Goal: Transaction & Acquisition: Purchase product/service

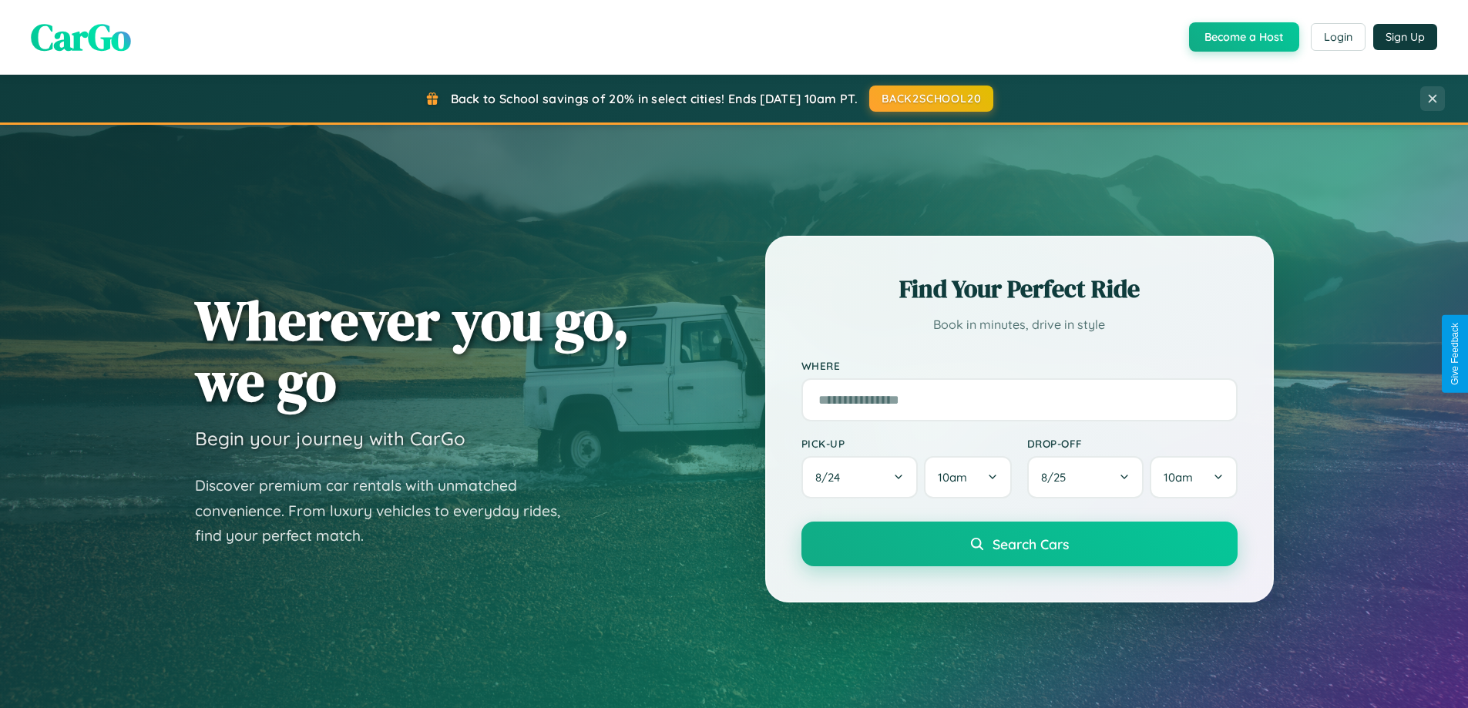
scroll to position [2965, 0]
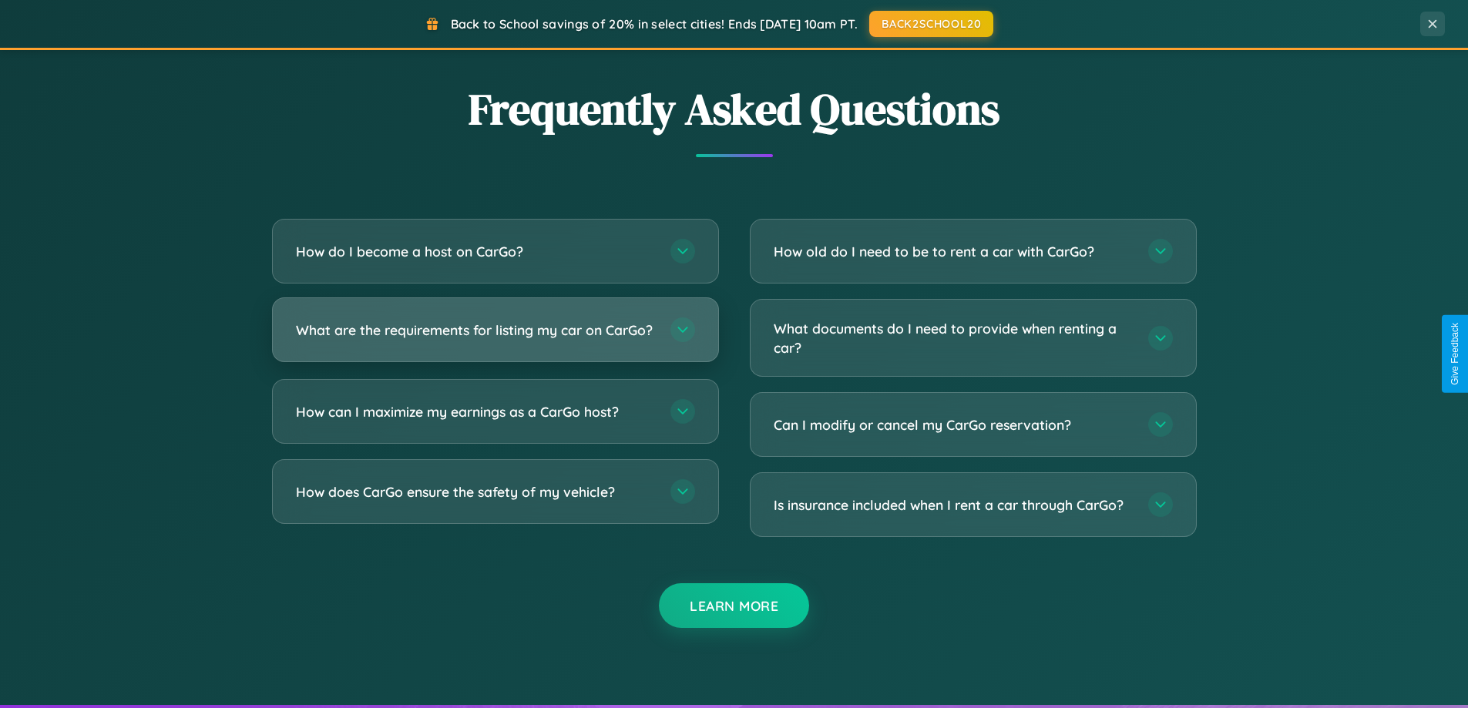
click at [495, 337] on h3 "What are the requirements for listing my car on CarGo?" at bounding box center [475, 330] width 359 height 19
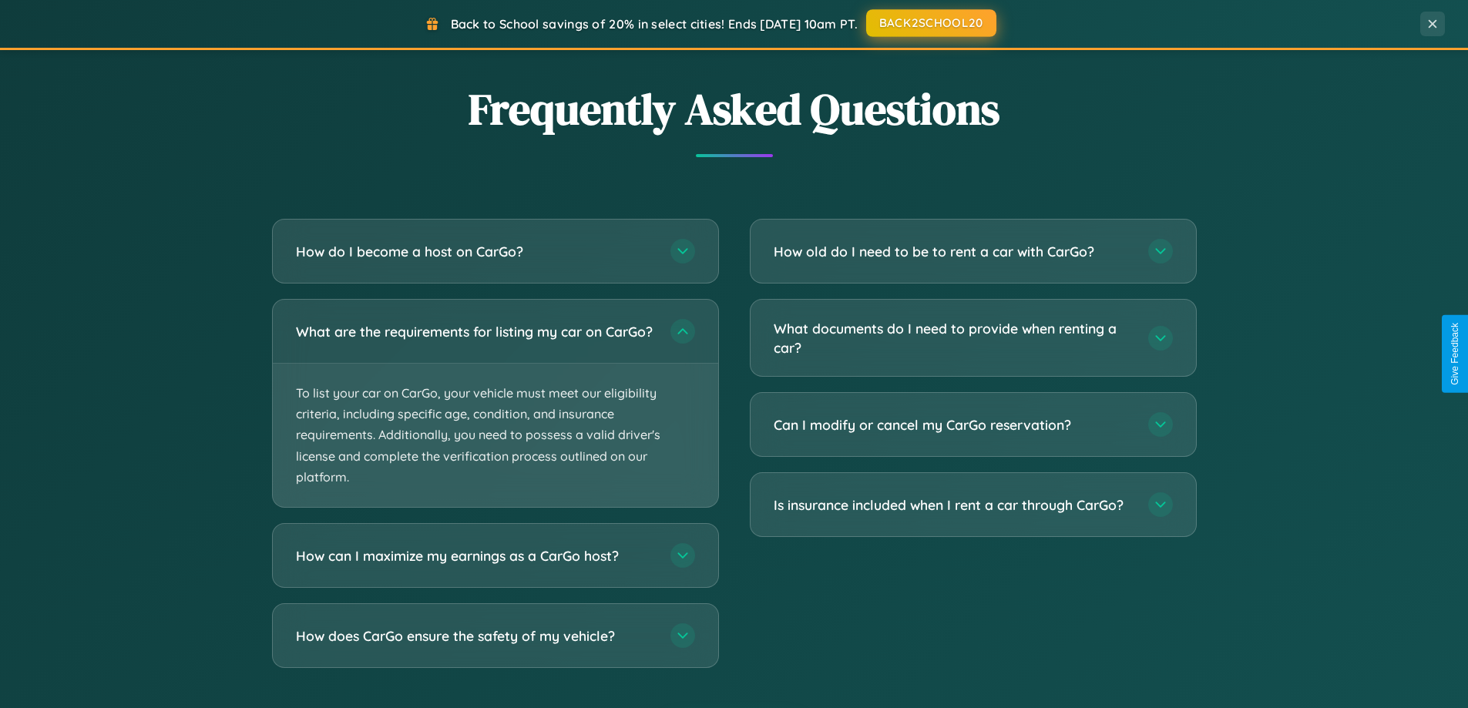
click at [930, 24] on button "BACK2SCHOOL20" at bounding box center [931, 23] width 130 height 28
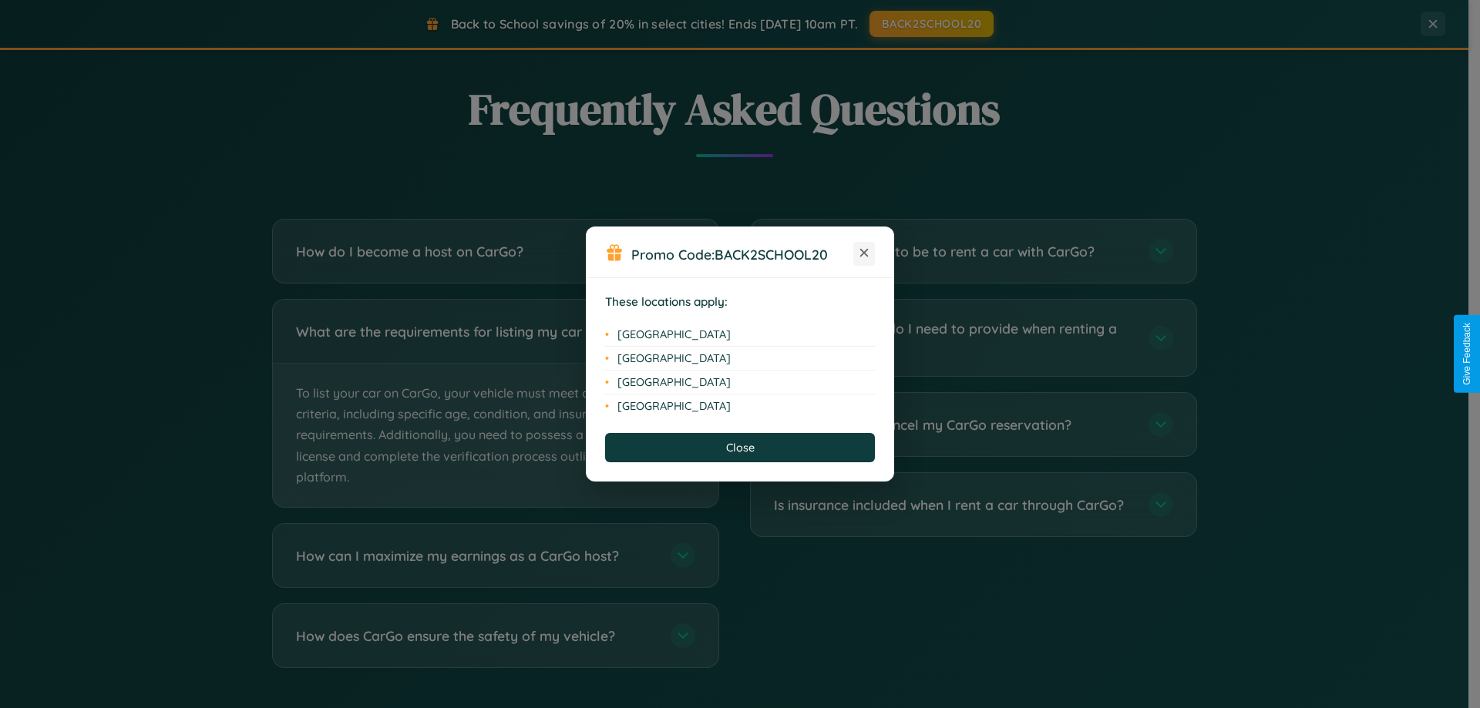
click at [864, 254] on icon at bounding box center [864, 253] width 8 height 8
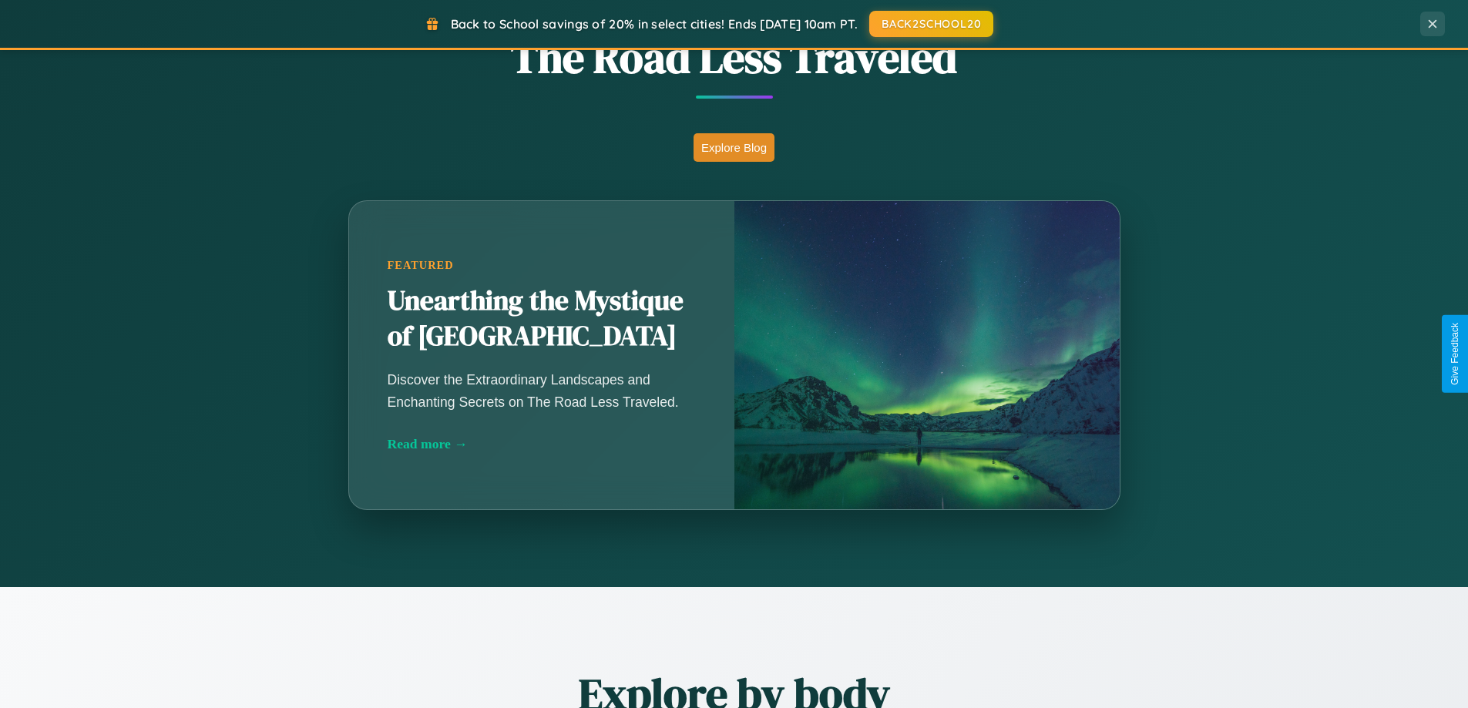
scroll to position [45, 0]
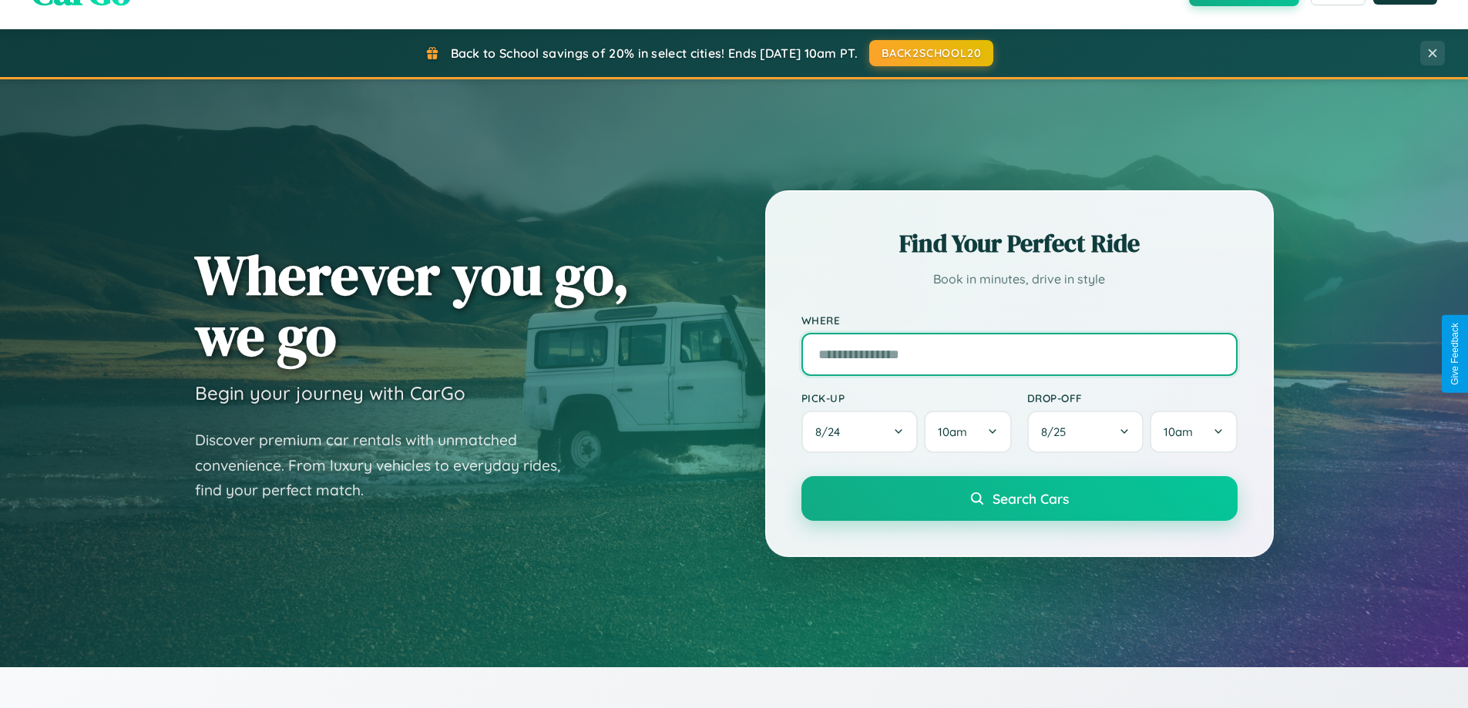
click at [1019, 354] on input "text" at bounding box center [1019, 354] width 436 height 43
type input "*********"
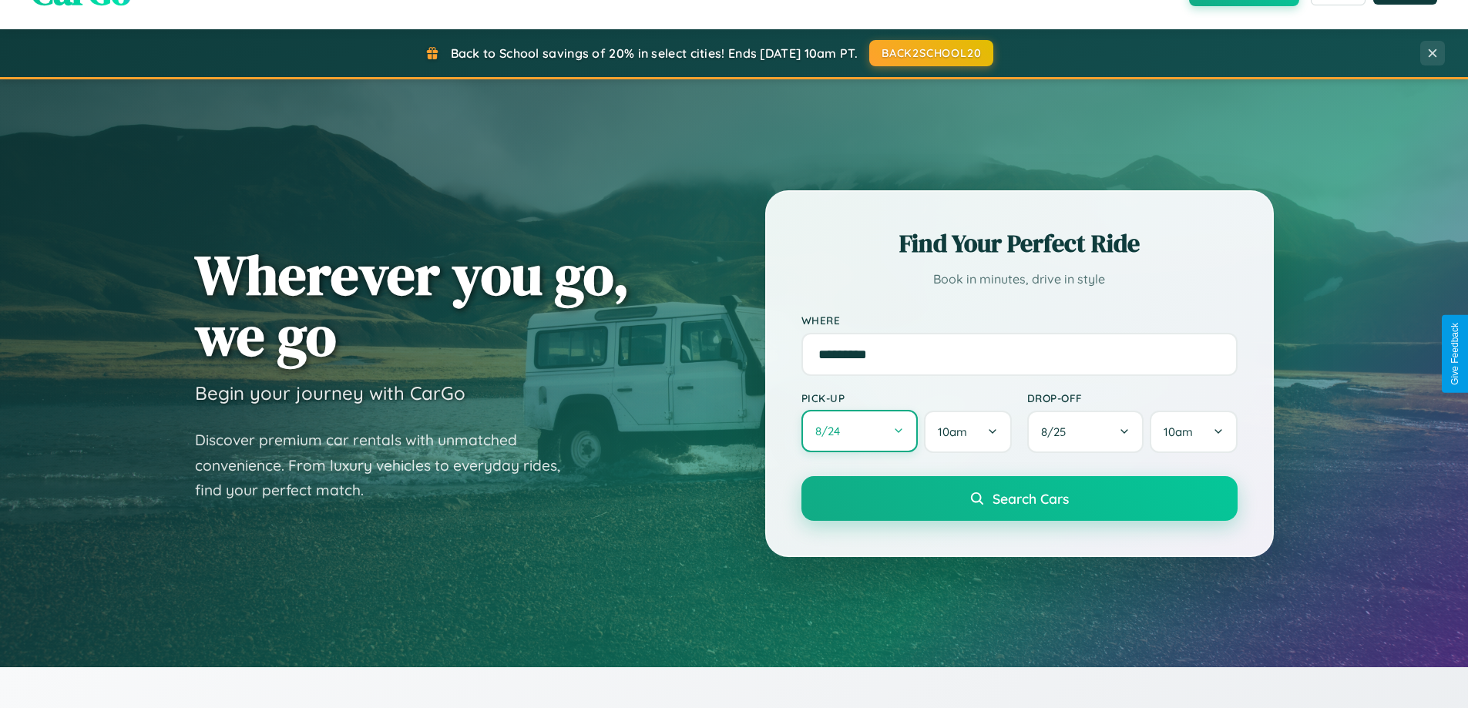
click at [859, 432] on button "8 / 24" at bounding box center [859, 431] width 117 height 42
select select "*"
select select "****"
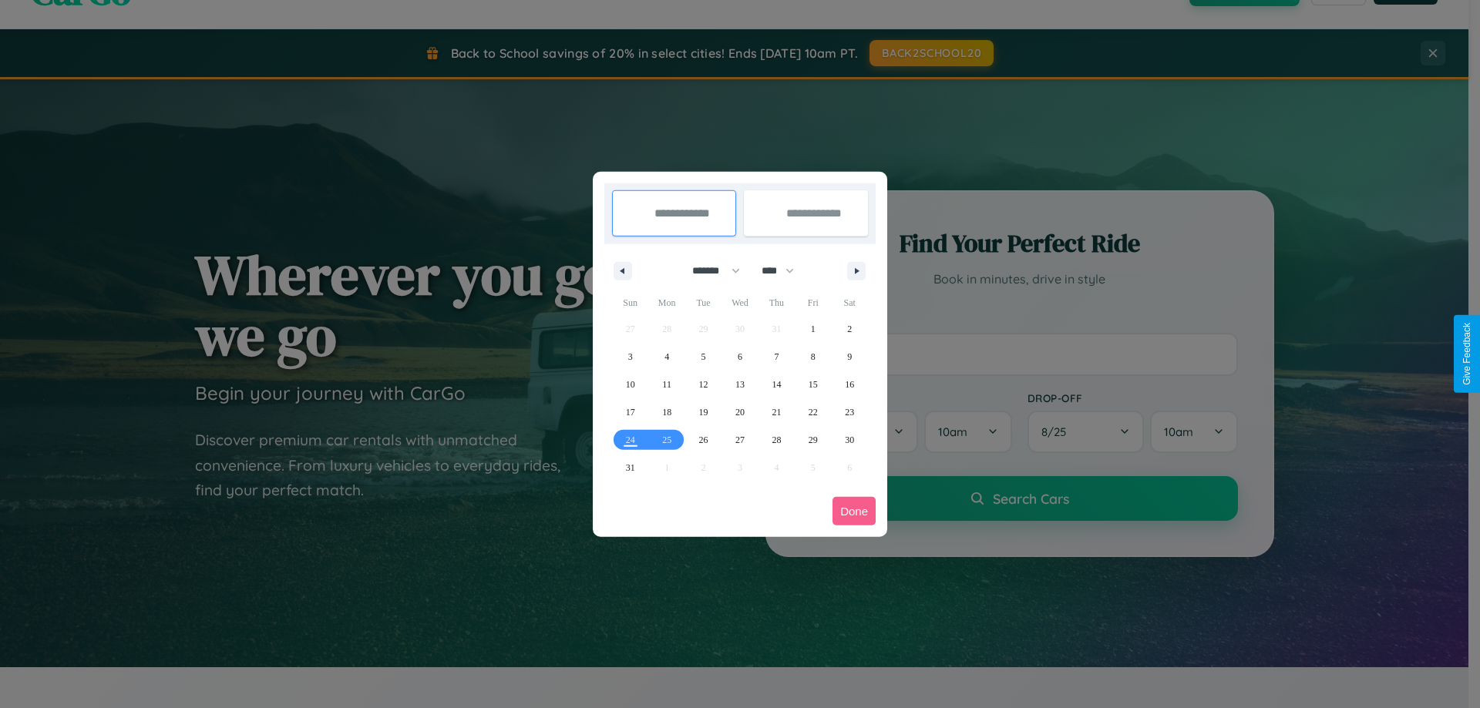
click at [709, 270] on select "******* ******** ***** ***** *** **** **** ****** ********* ******* ******** **…" at bounding box center [712, 270] width 65 height 25
select select "**"
click at [776, 411] on span "20" at bounding box center [775, 412] width 9 height 28
type input "**********"
click at [776, 439] on span "27" at bounding box center [775, 440] width 9 height 28
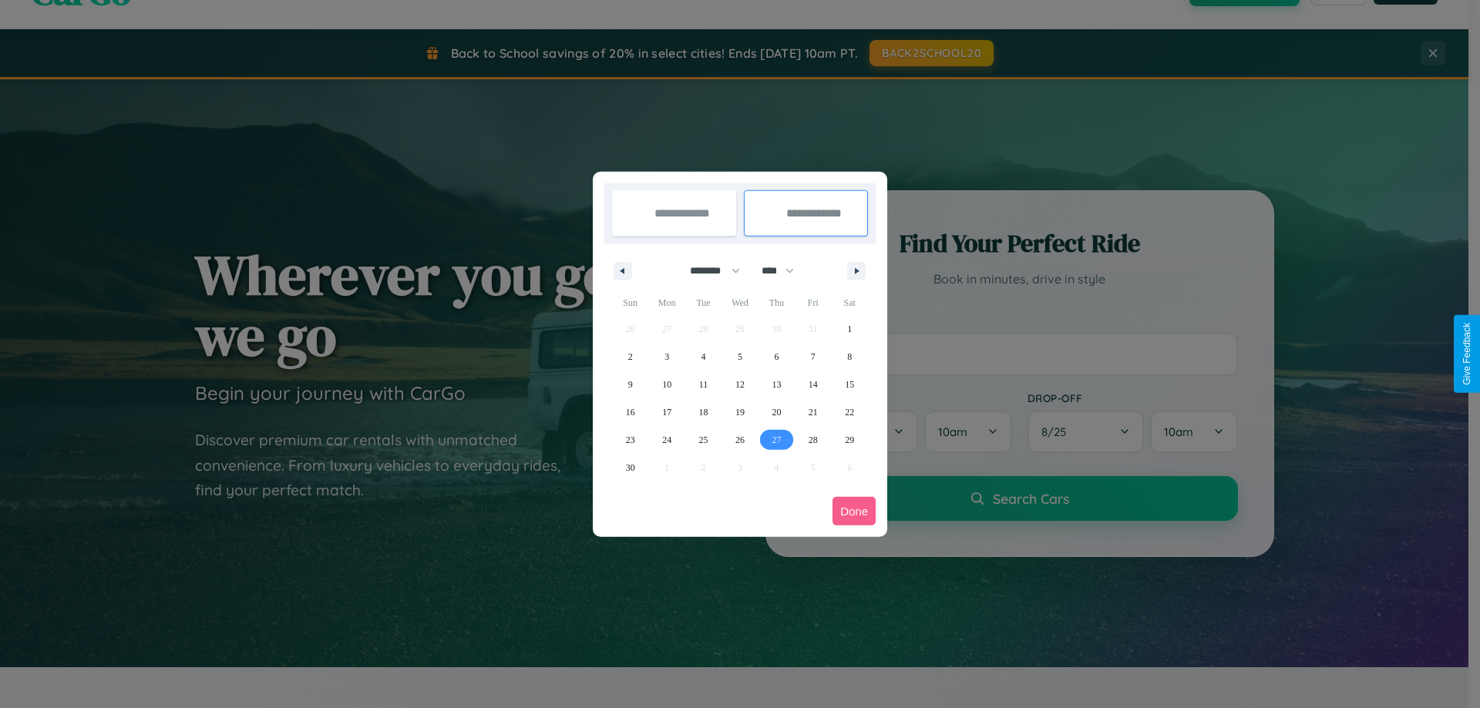
type input "**********"
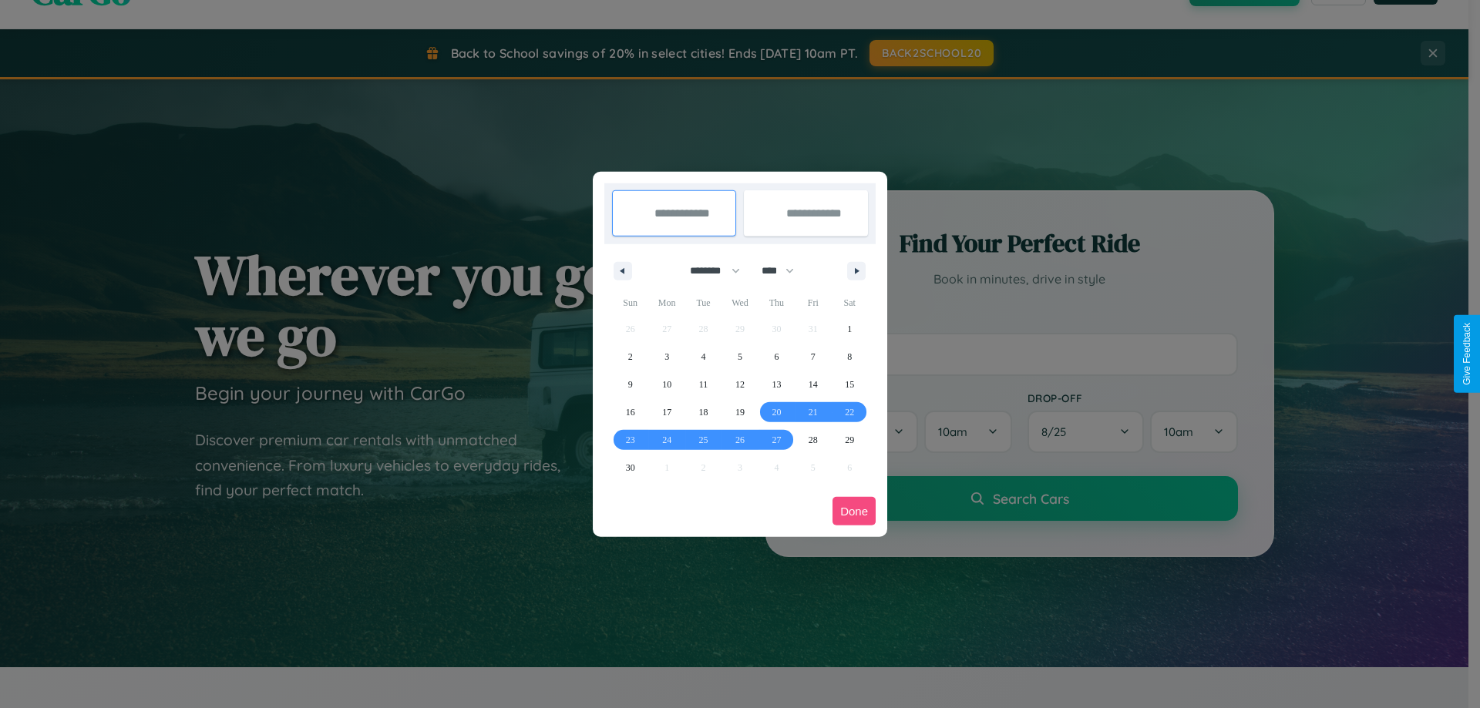
click at [854, 511] on button "Done" at bounding box center [853, 511] width 43 height 29
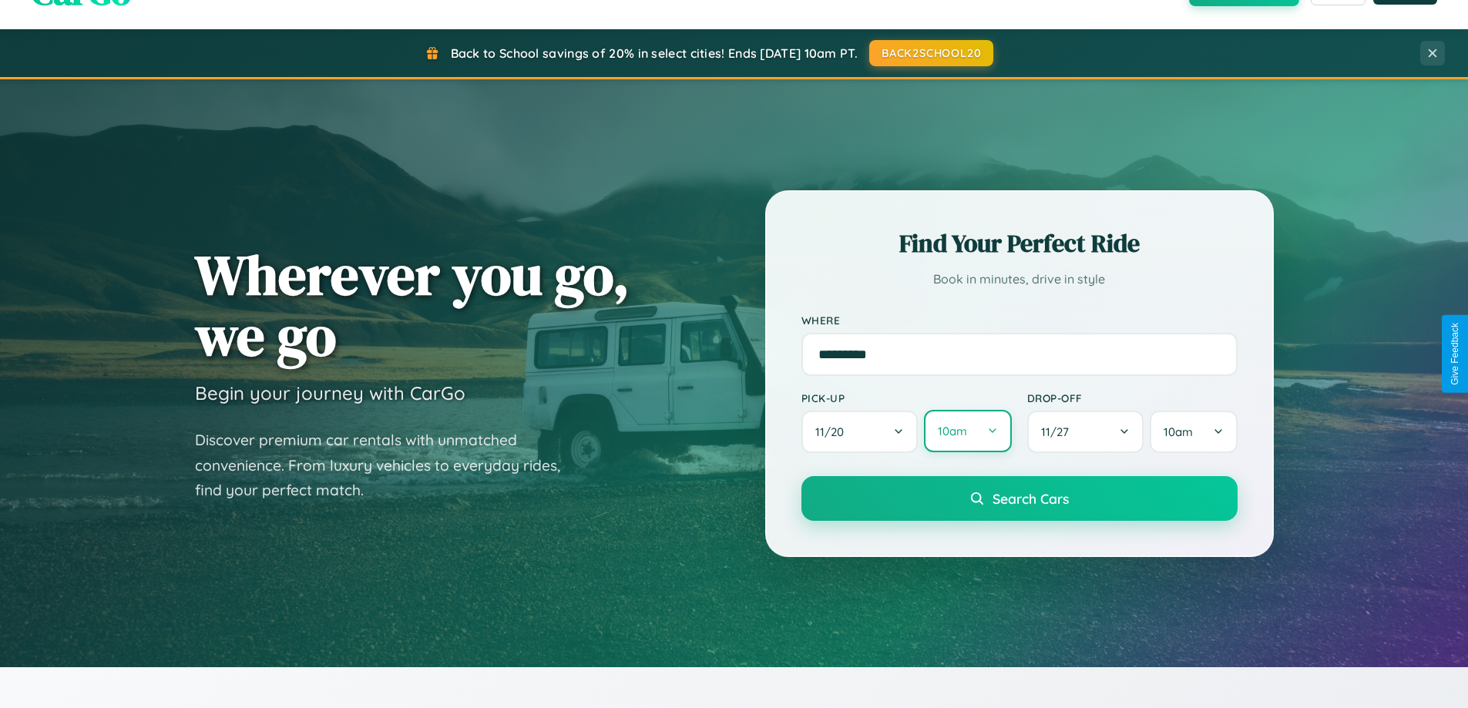
click at [967, 432] on button "10am" at bounding box center [967, 431] width 87 height 42
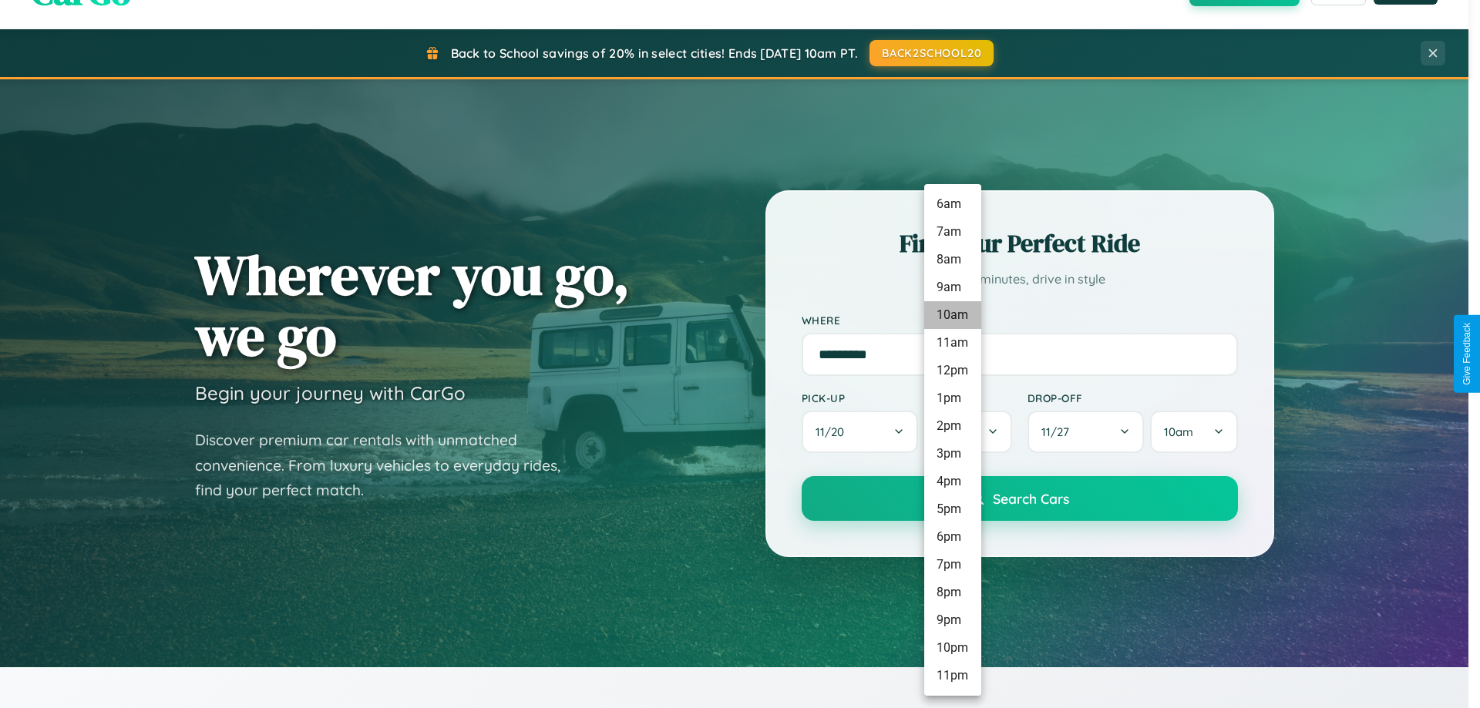
click at [952, 315] on li "10am" at bounding box center [952, 315] width 57 height 28
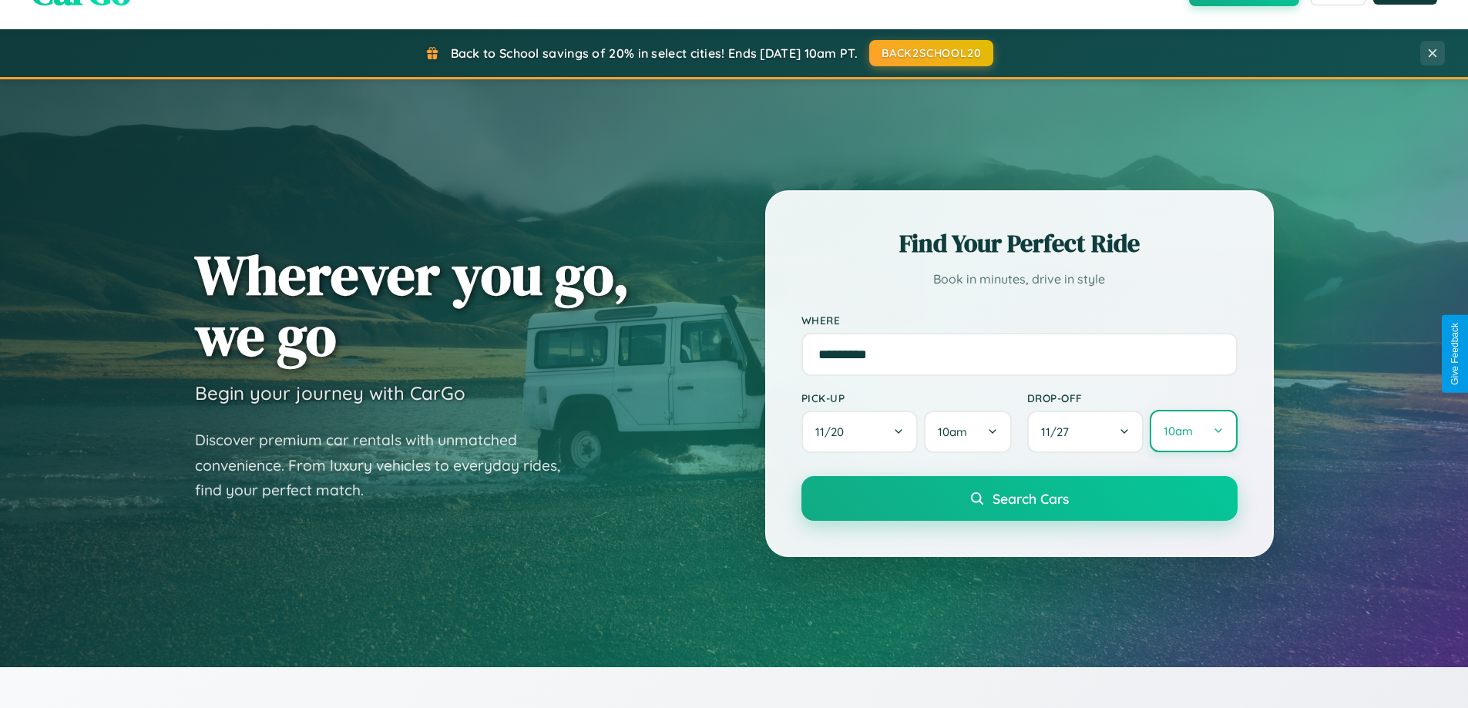
click at [1193, 432] on button "10am" at bounding box center [1193, 431] width 87 height 42
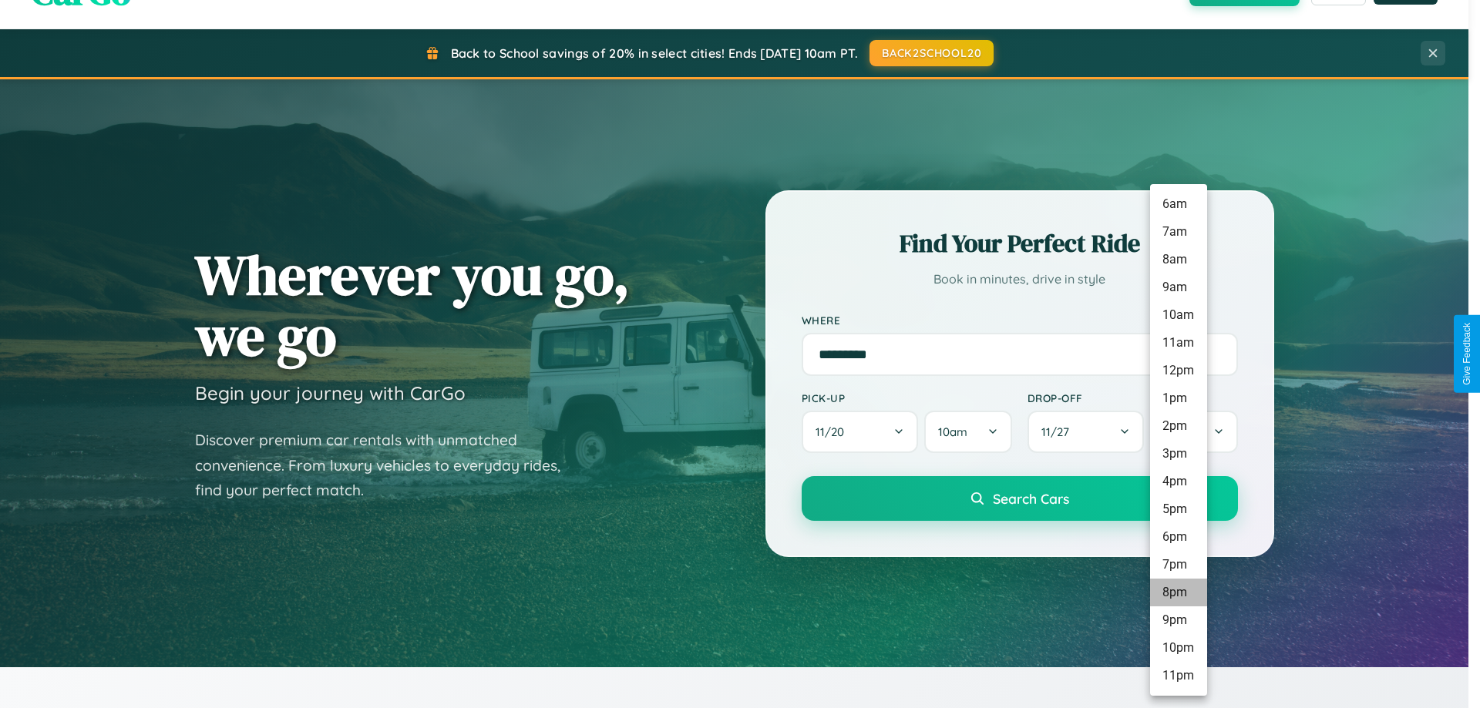
click at [1177, 593] on li "8pm" at bounding box center [1178, 593] width 57 height 28
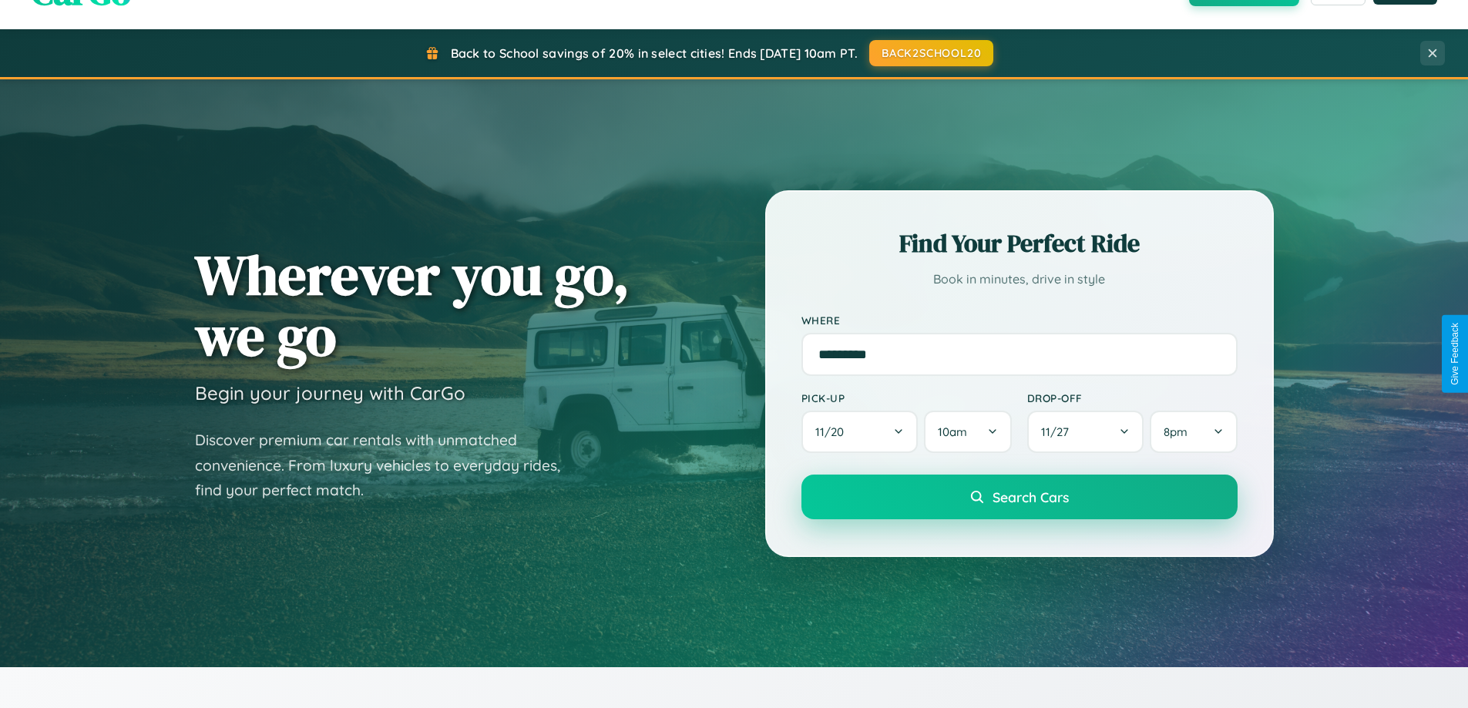
click at [1019, 499] on span "Search Cars" at bounding box center [1031, 497] width 76 height 17
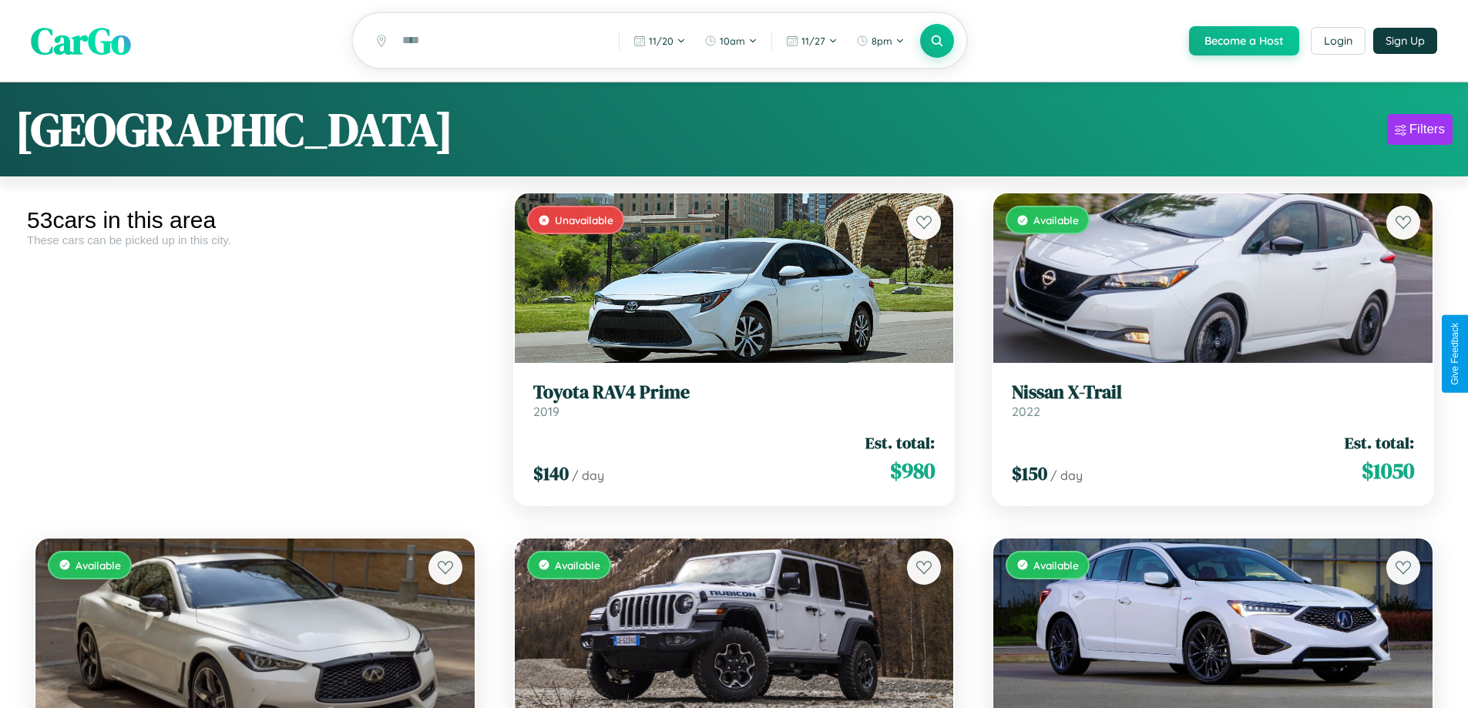
scroll to position [2287, 0]
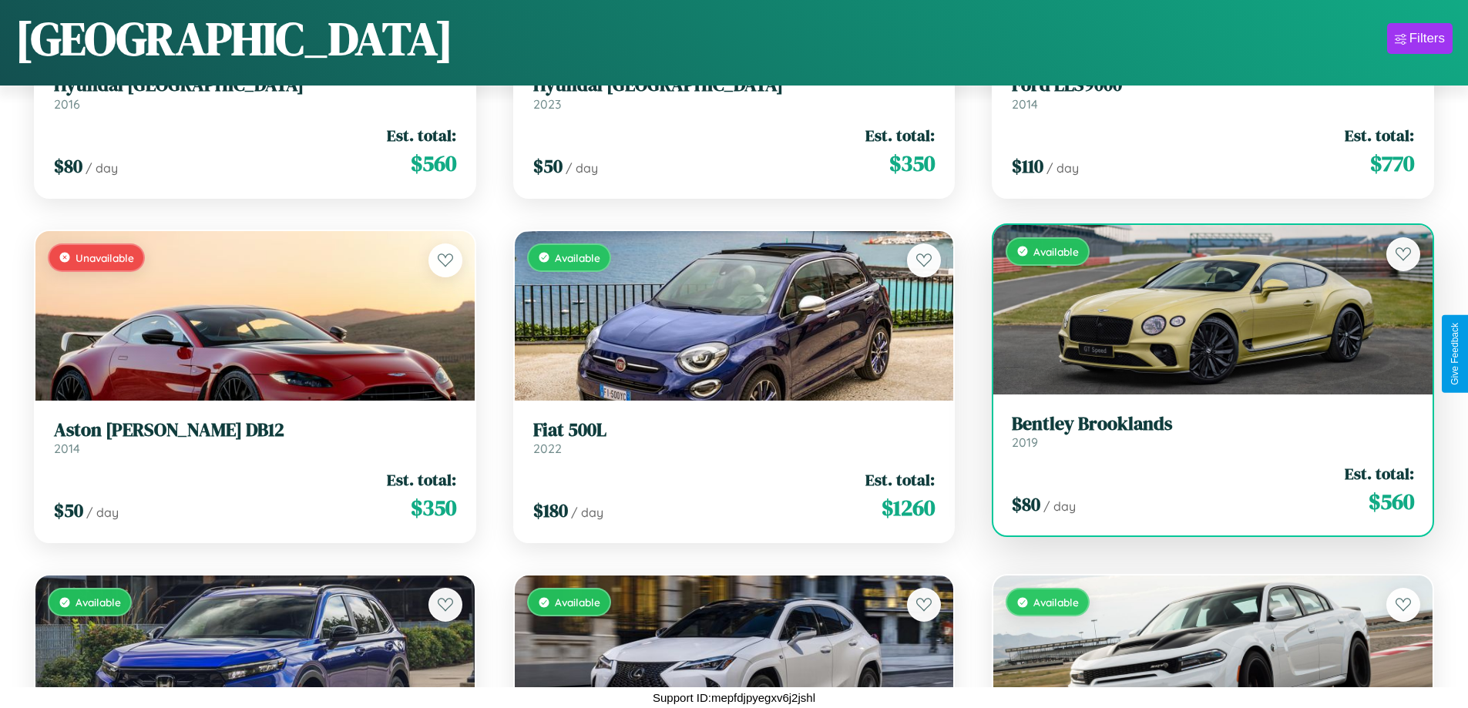
click at [1203, 489] on div "$ 80 / day Est. total: $ 560" at bounding box center [1213, 489] width 402 height 55
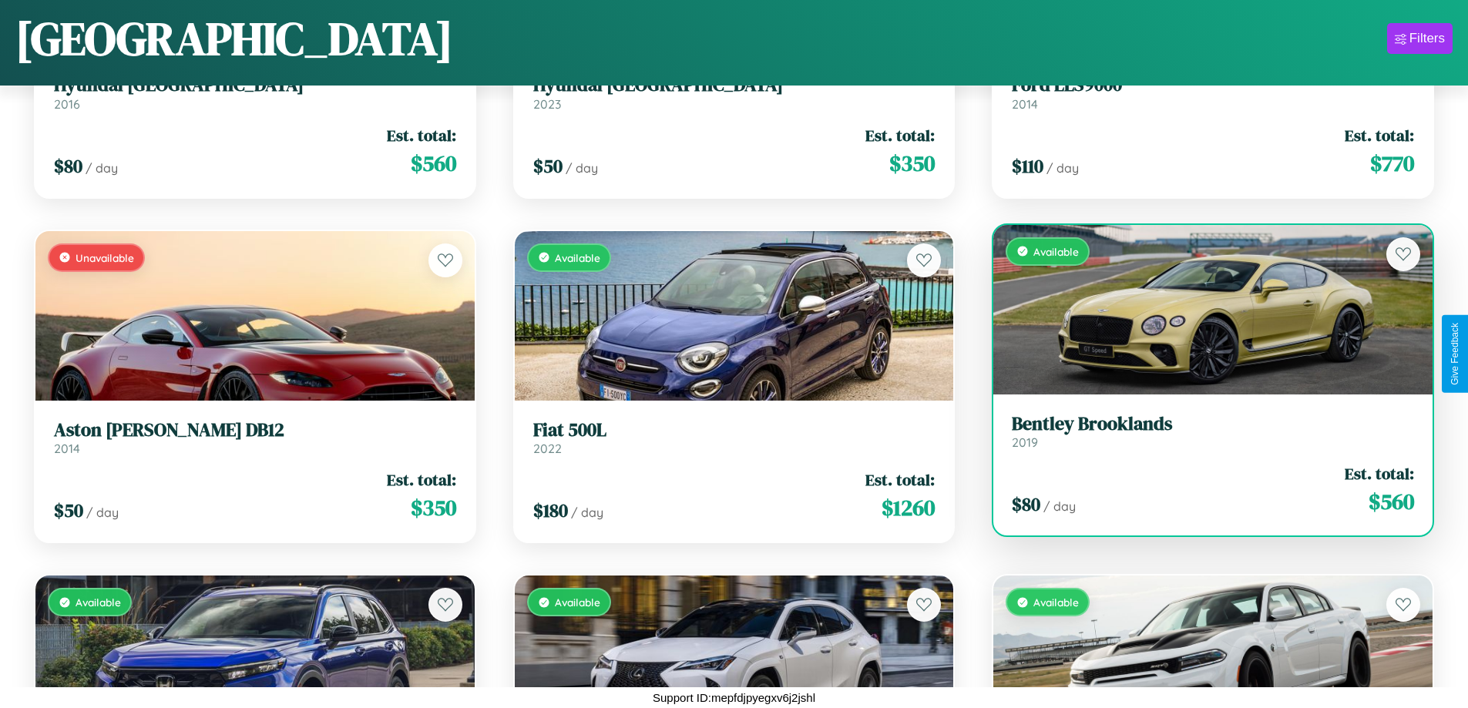
click at [1203, 489] on div "$ 80 / day Est. total: $ 560" at bounding box center [1213, 489] width 402 height 55
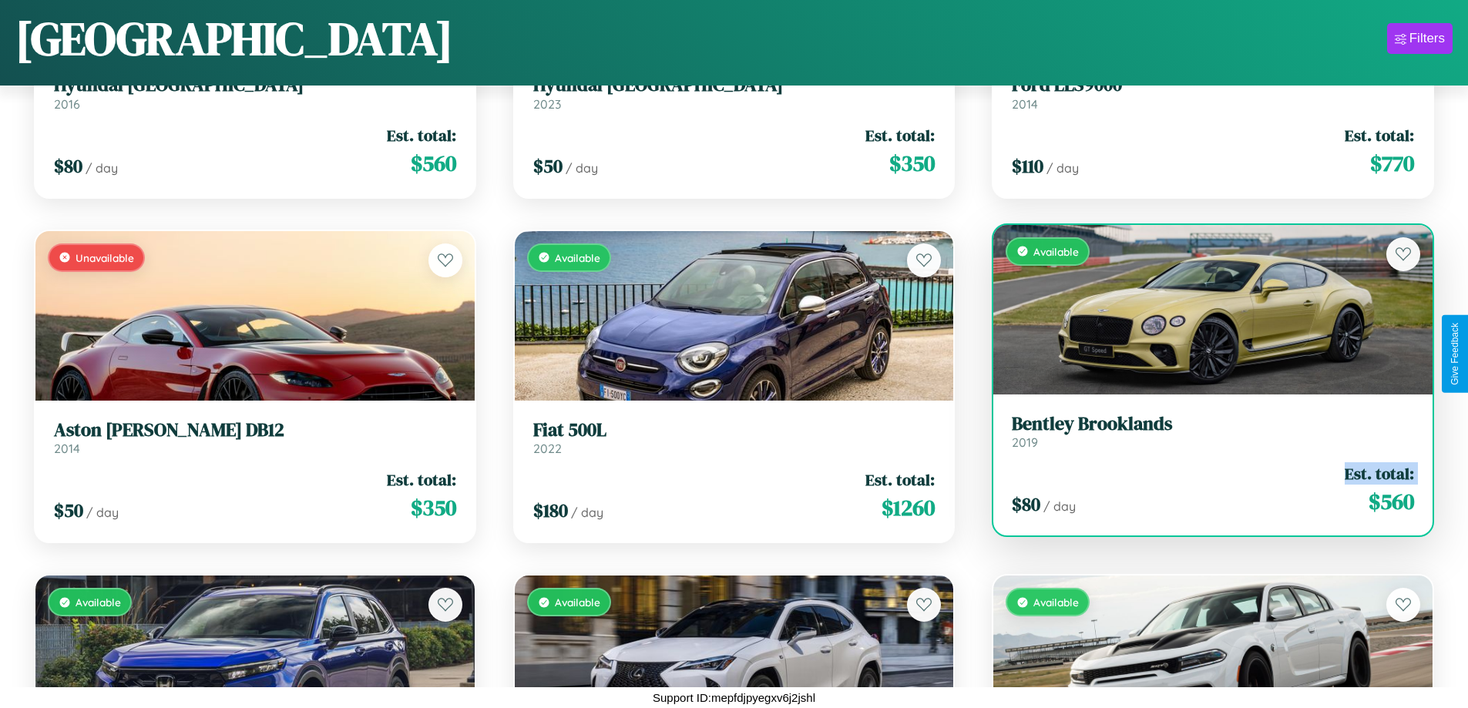
click at [1203, 489] on div "$ 80 / day Est. total: $ 560" at bounding box center [1213, 489] width 402 height 55
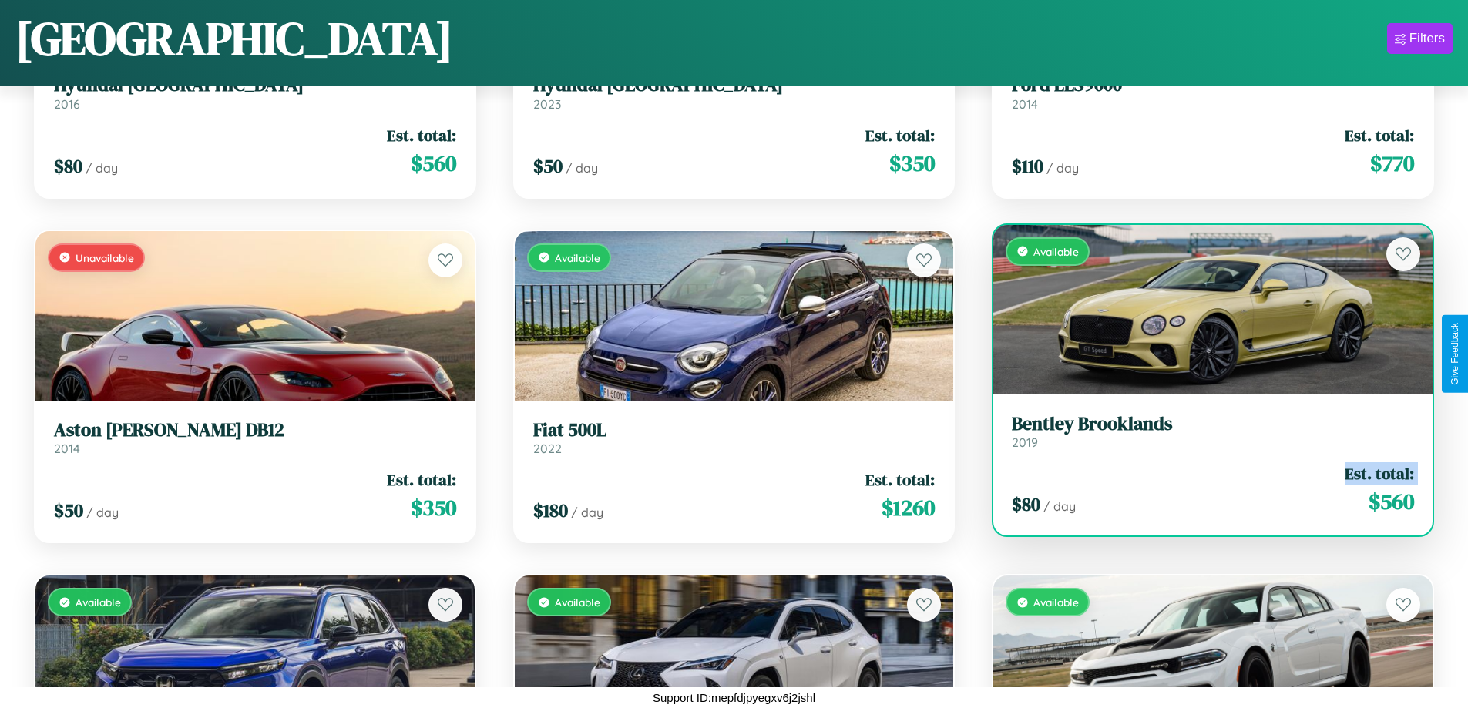
click at [1203, 489] on div "$ 80 / day Est. total: $ 560" at bounding box center [1213, 489] width 402 height 55
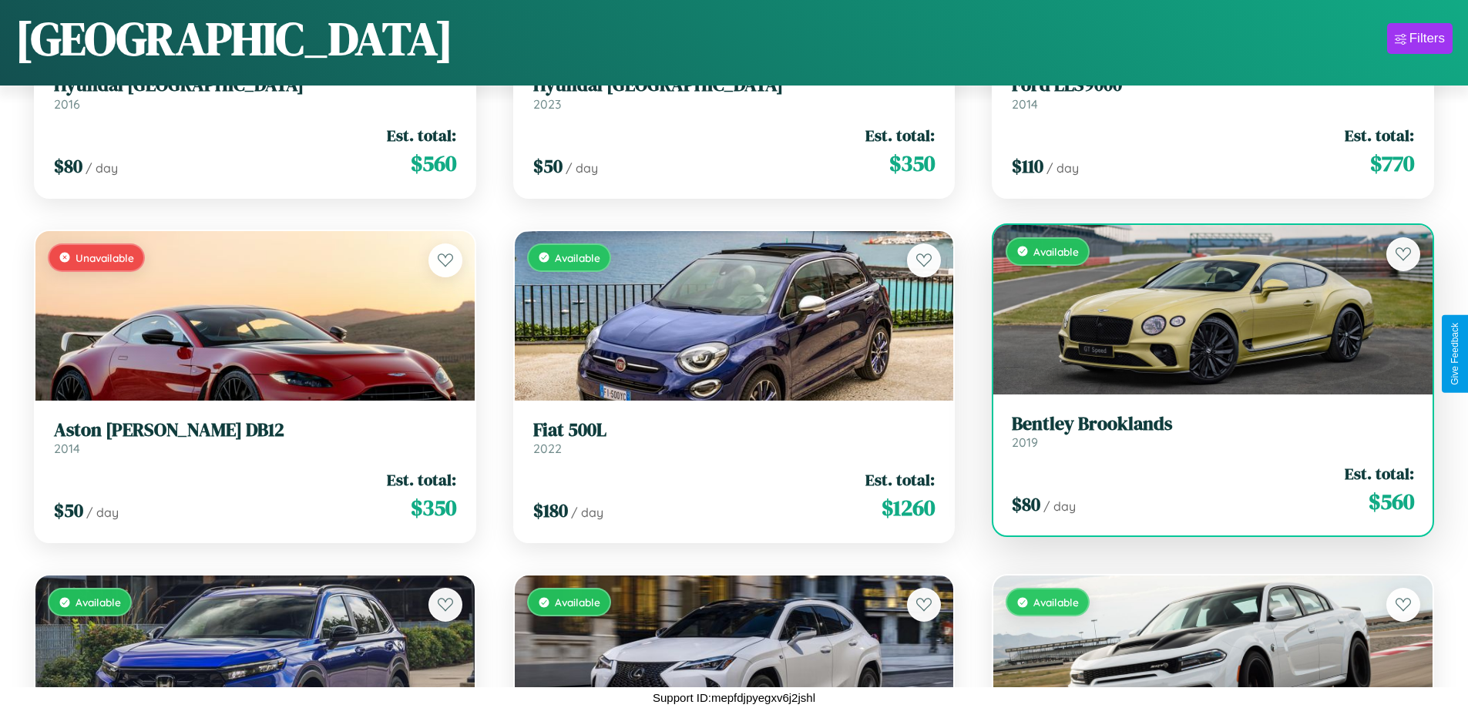
click at [1203, 489] on div "$ 80 / day Est. total: $ 560" at bounding box center [1213, 489] width 402 height 55
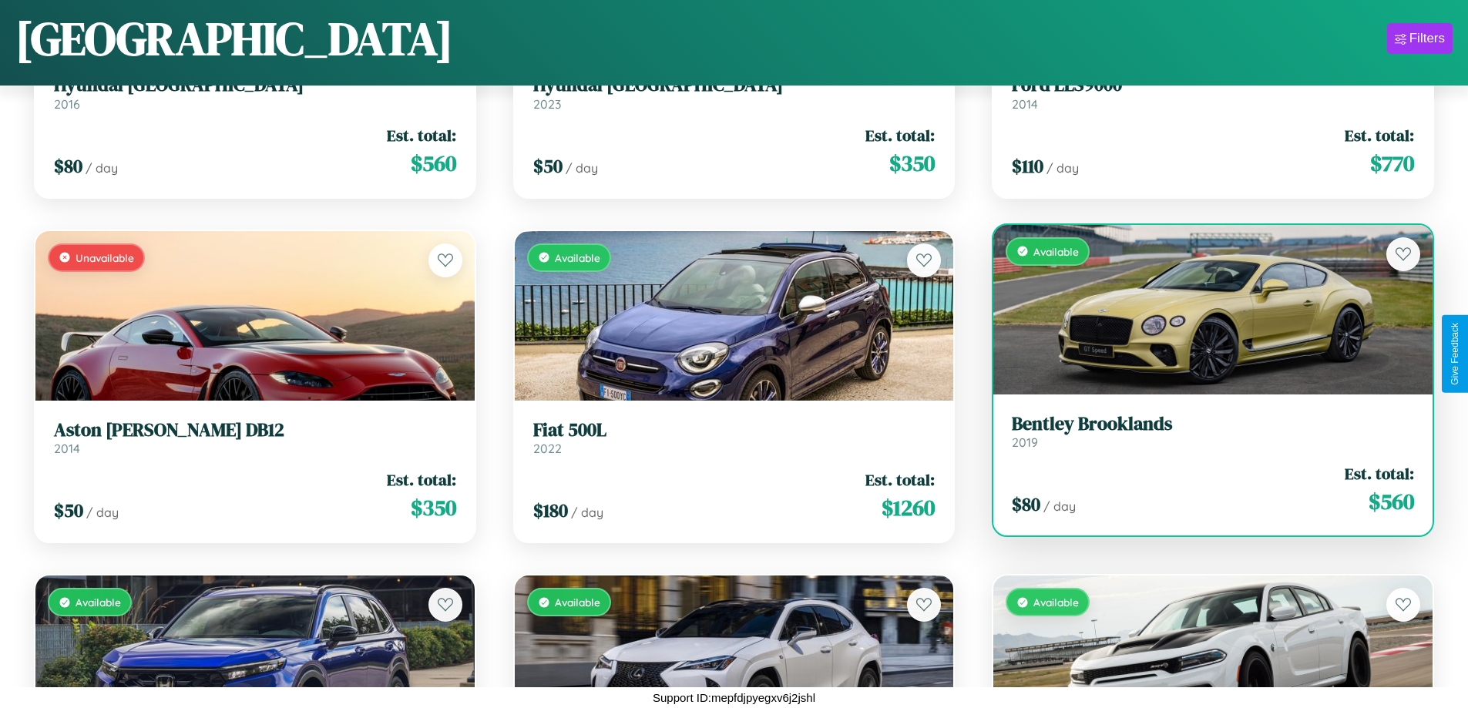
click at [1203, 431] on h3 "Bentley Brooklands" at bounding box center [1213, 424] width 402 height 22
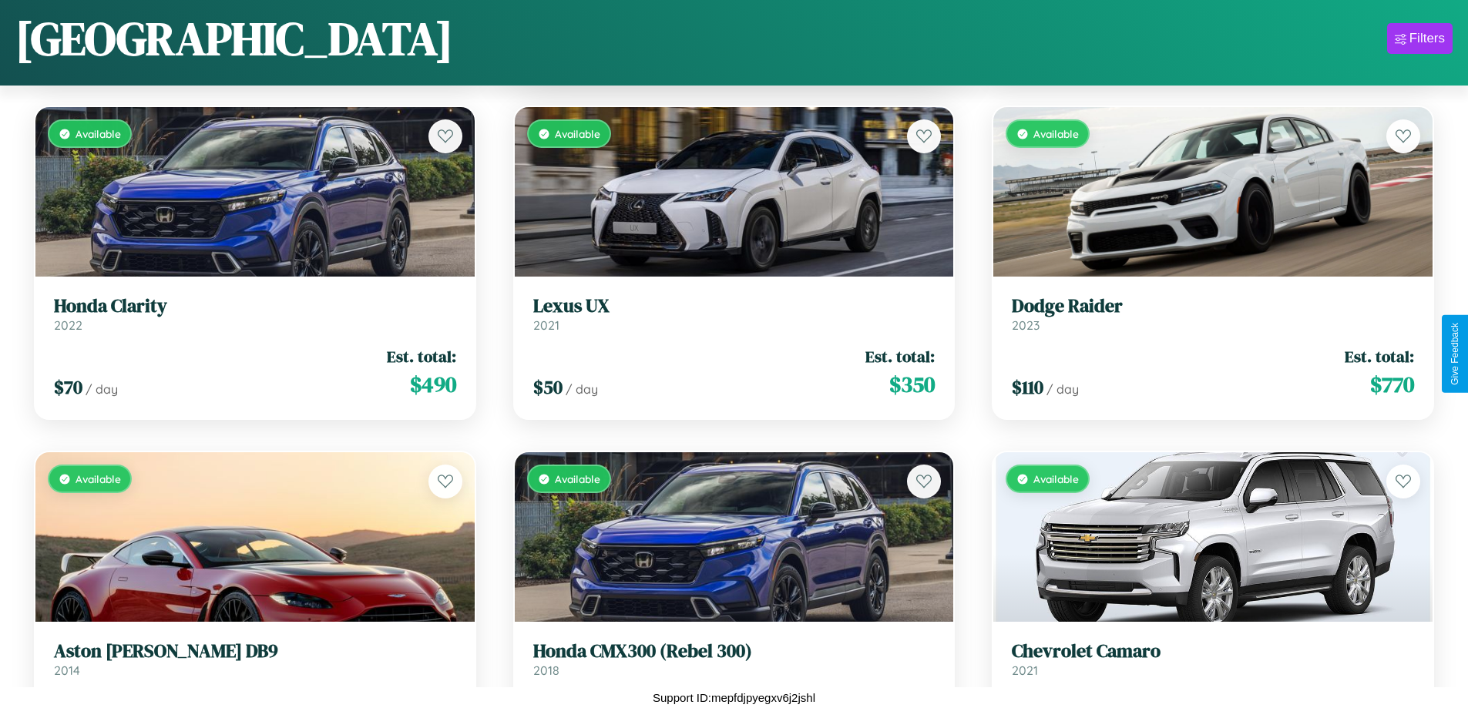
scroll to position [3667, 0]
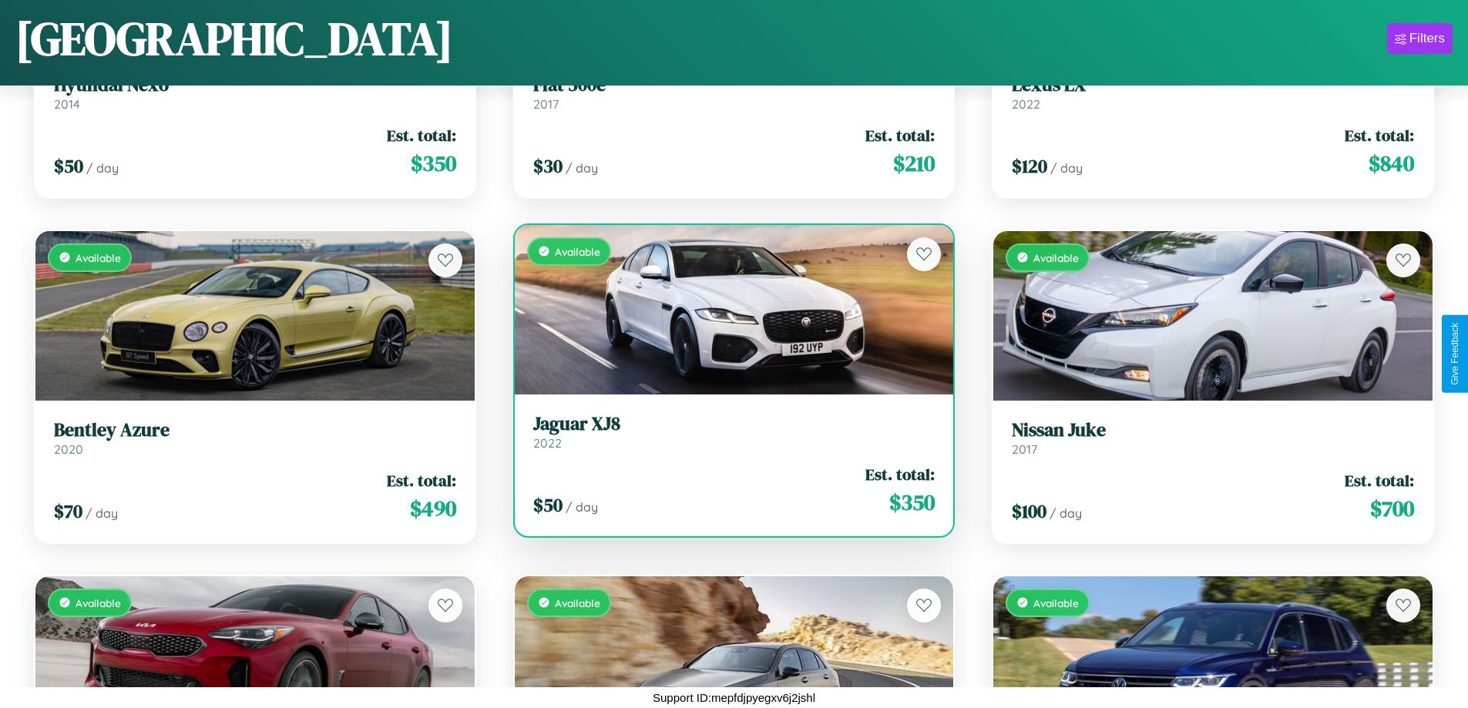
click at [727, 432] on h3 "Jaguar XJ8" at bounding box center [734, 424] width 402 height 22
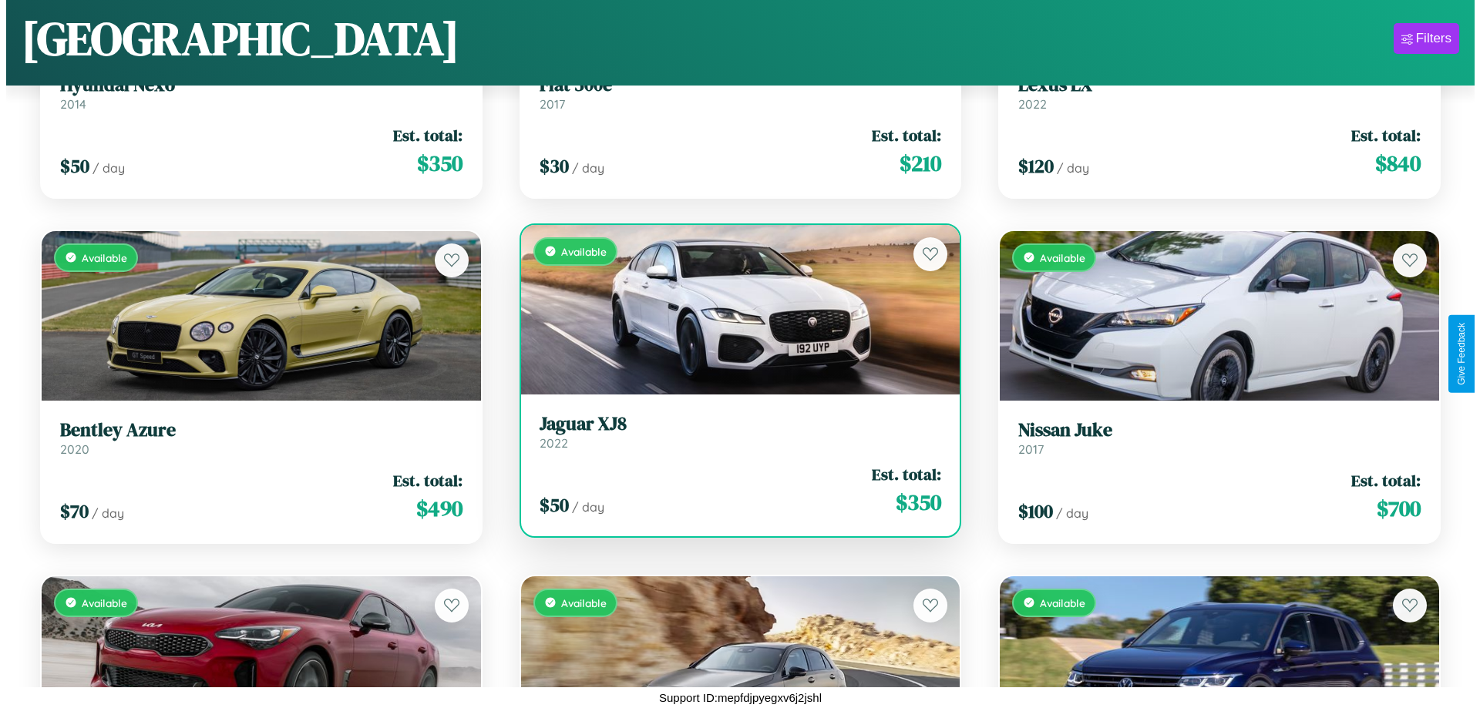
scroll to position [0, 0]
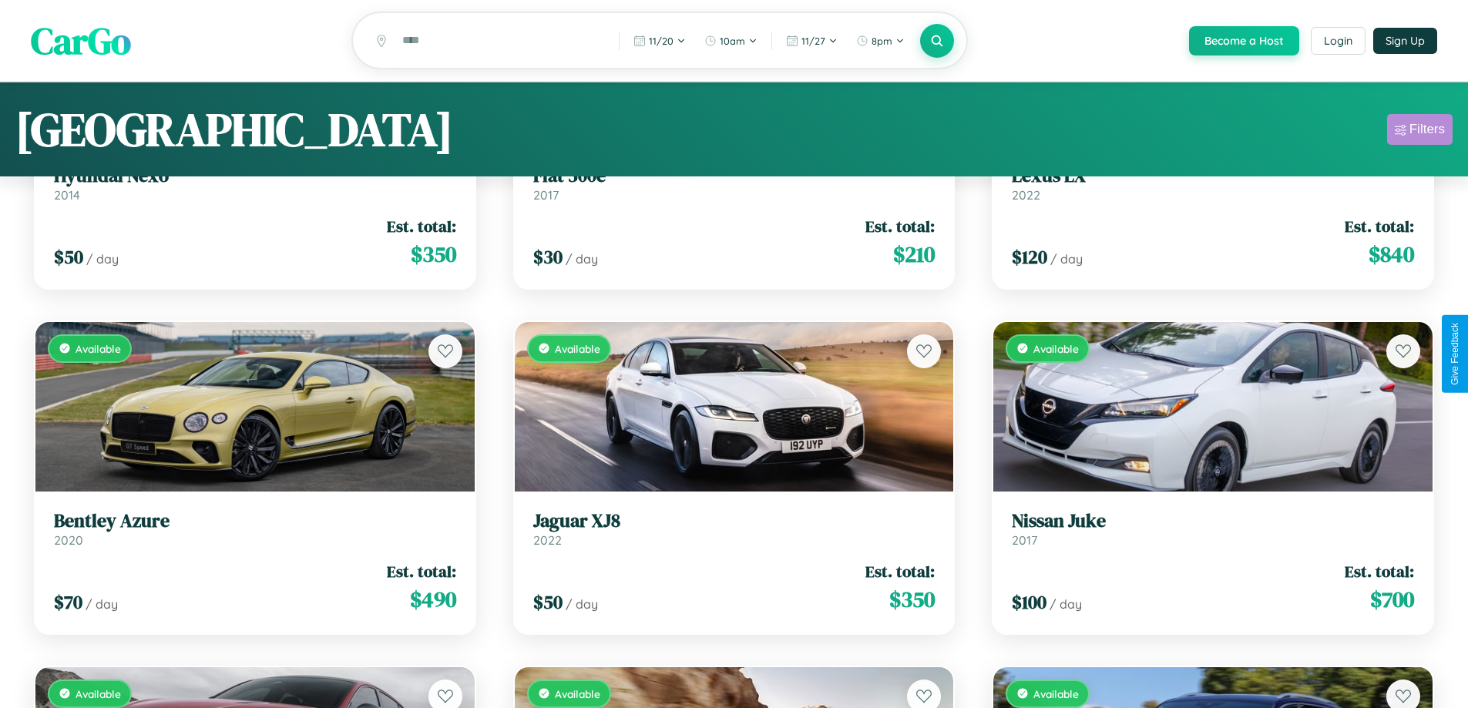
click at [1419, 132] on div "Filters" at bounding box center [1426, 129] width 35 height 15
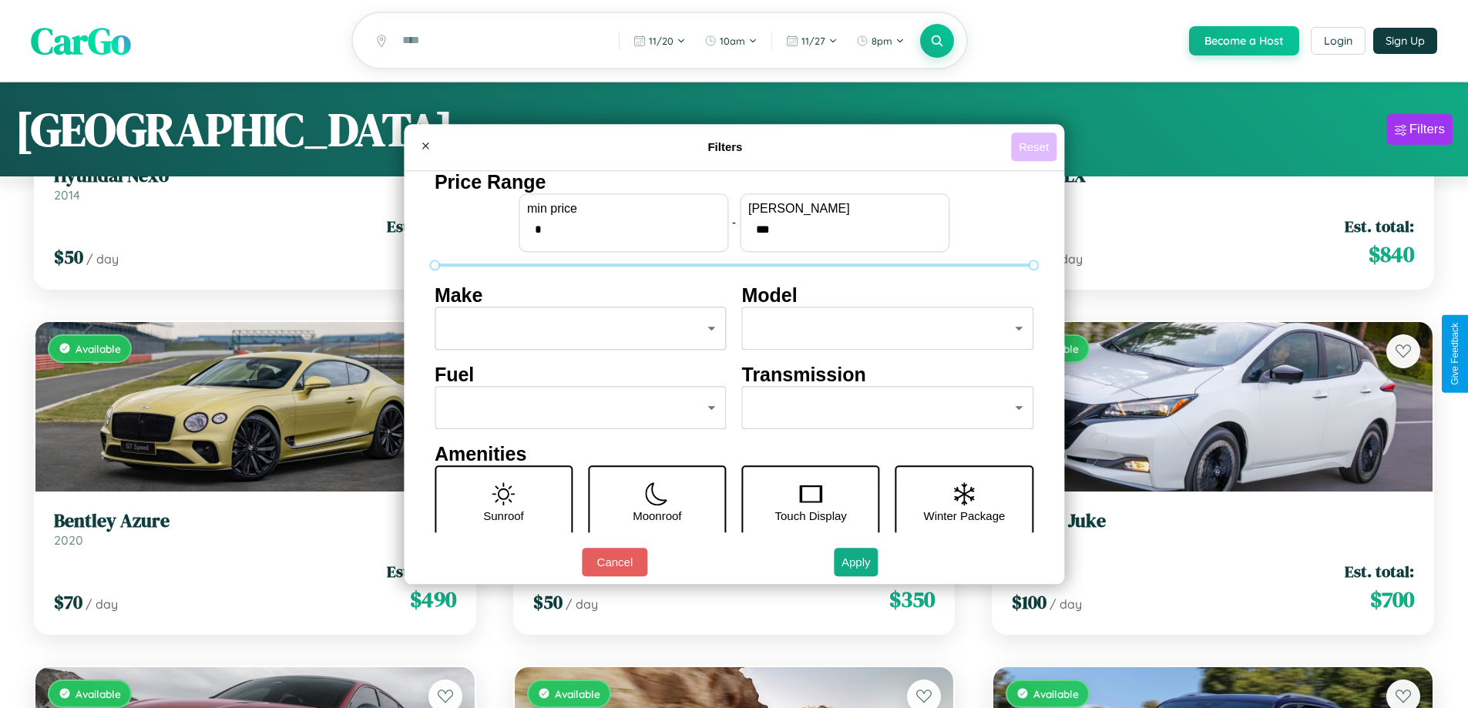
click at [1036, 146] on button "Reset" at bounding box center [1033, 147] width 45 height 29
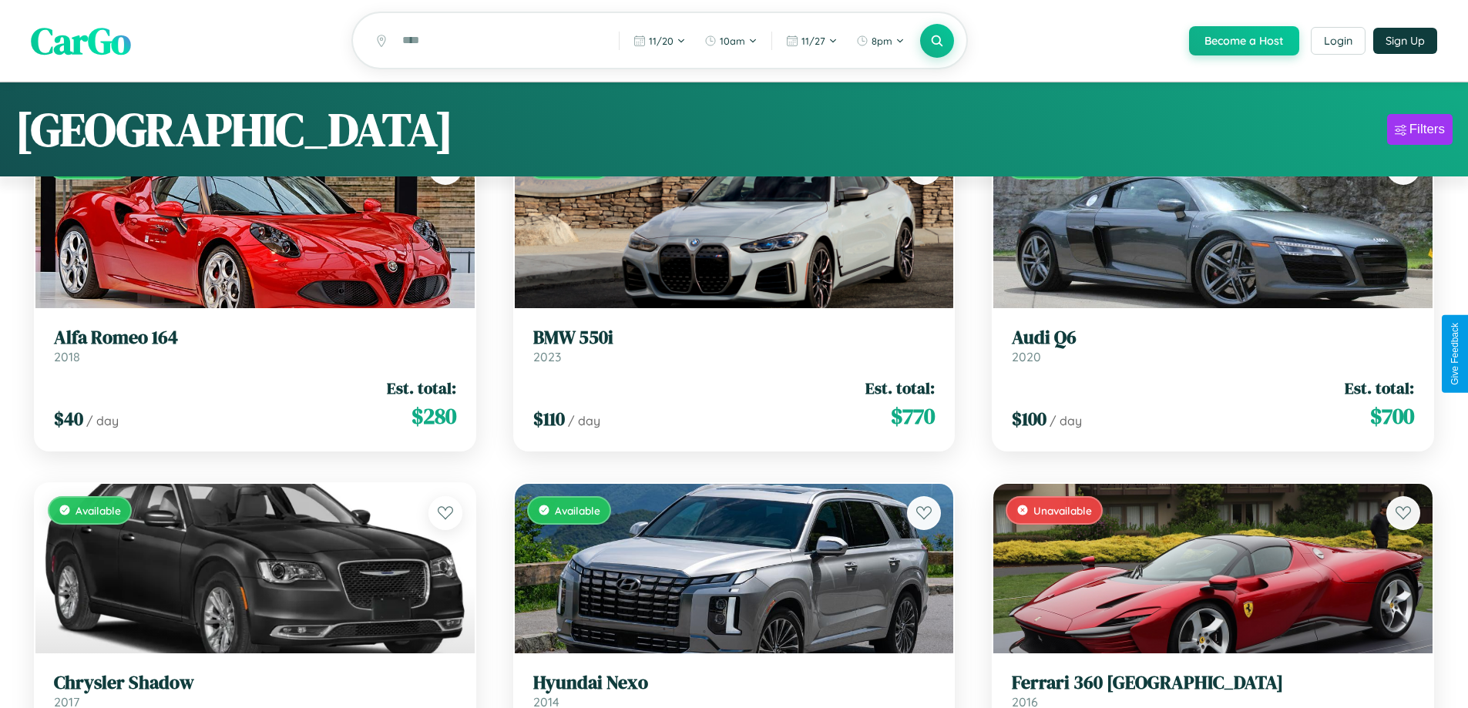
scroll to position [1711, 0]
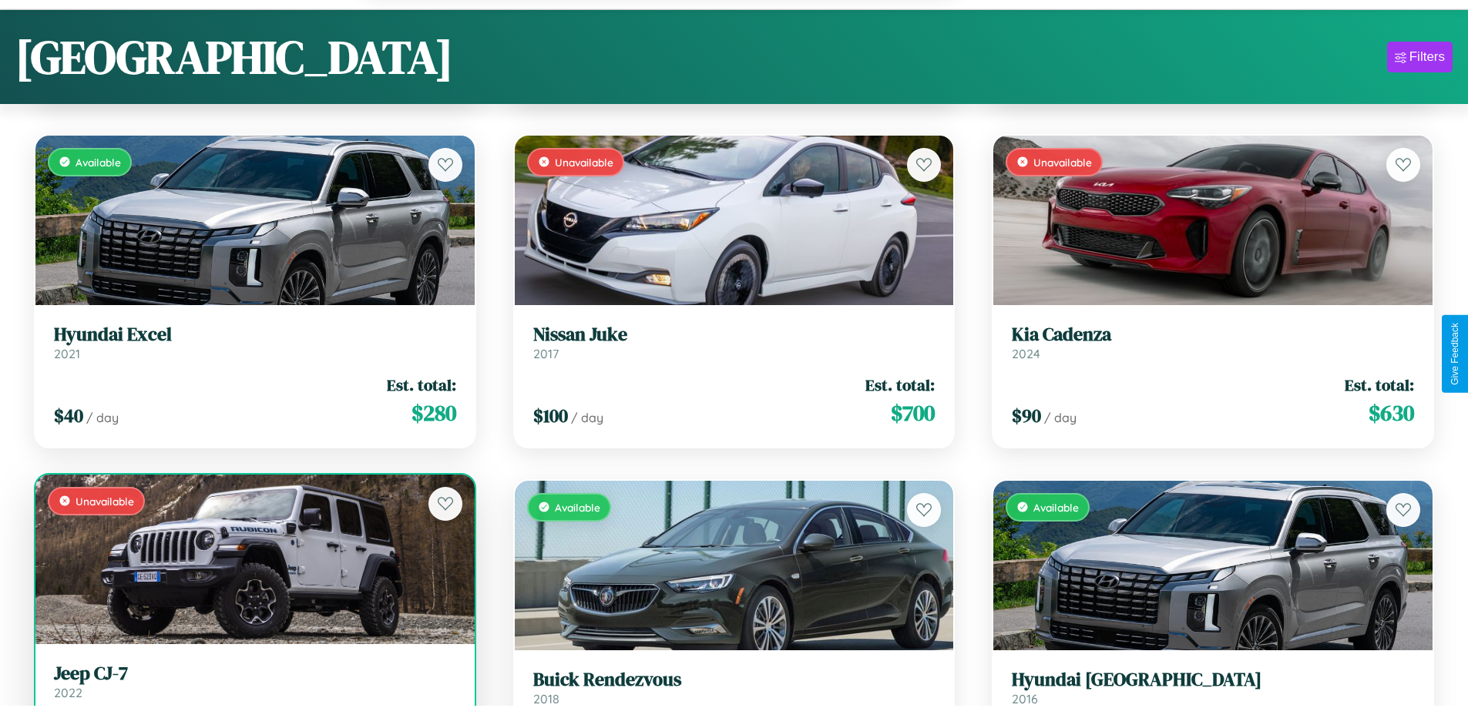
click at [253, 689] on link "Jeep CJ-7 2022" at bounding box center [255, 682] width 402 height 38
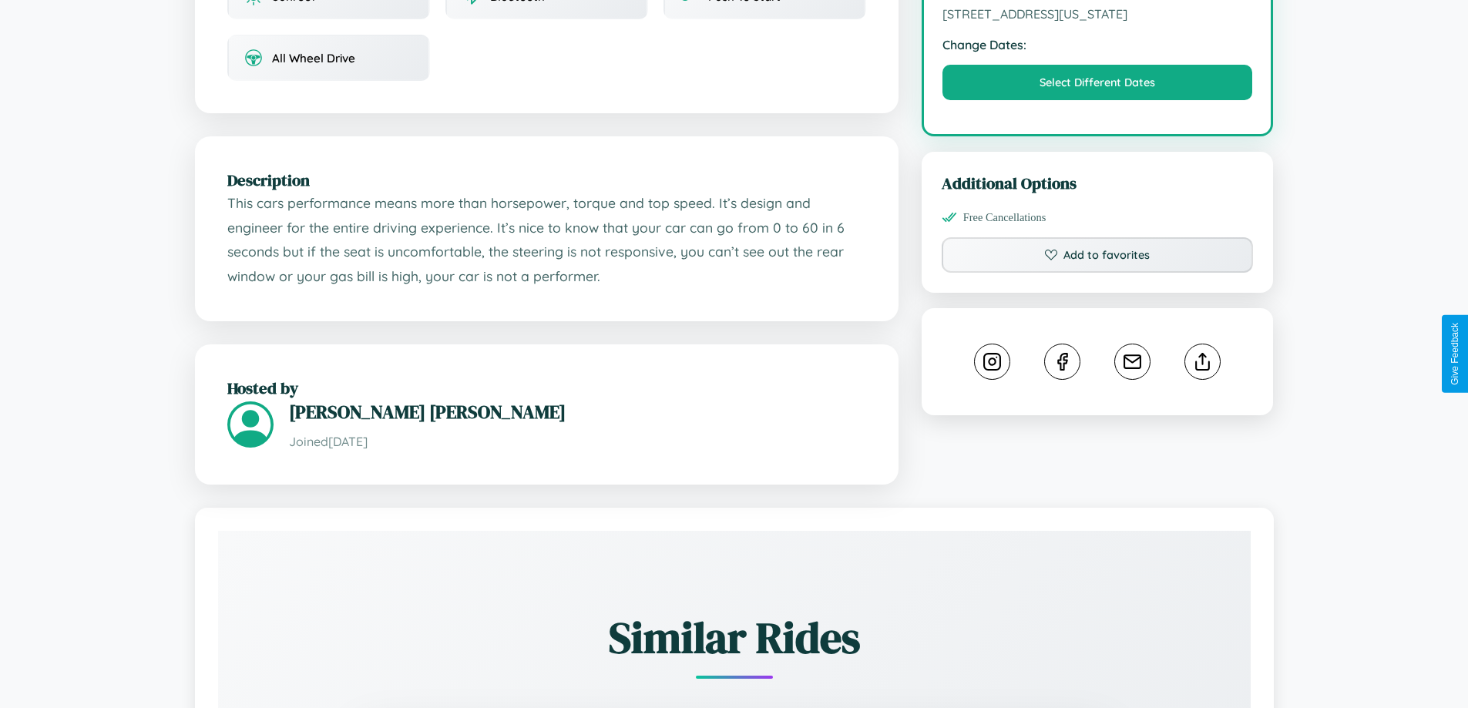
scroll to position [522, 0]
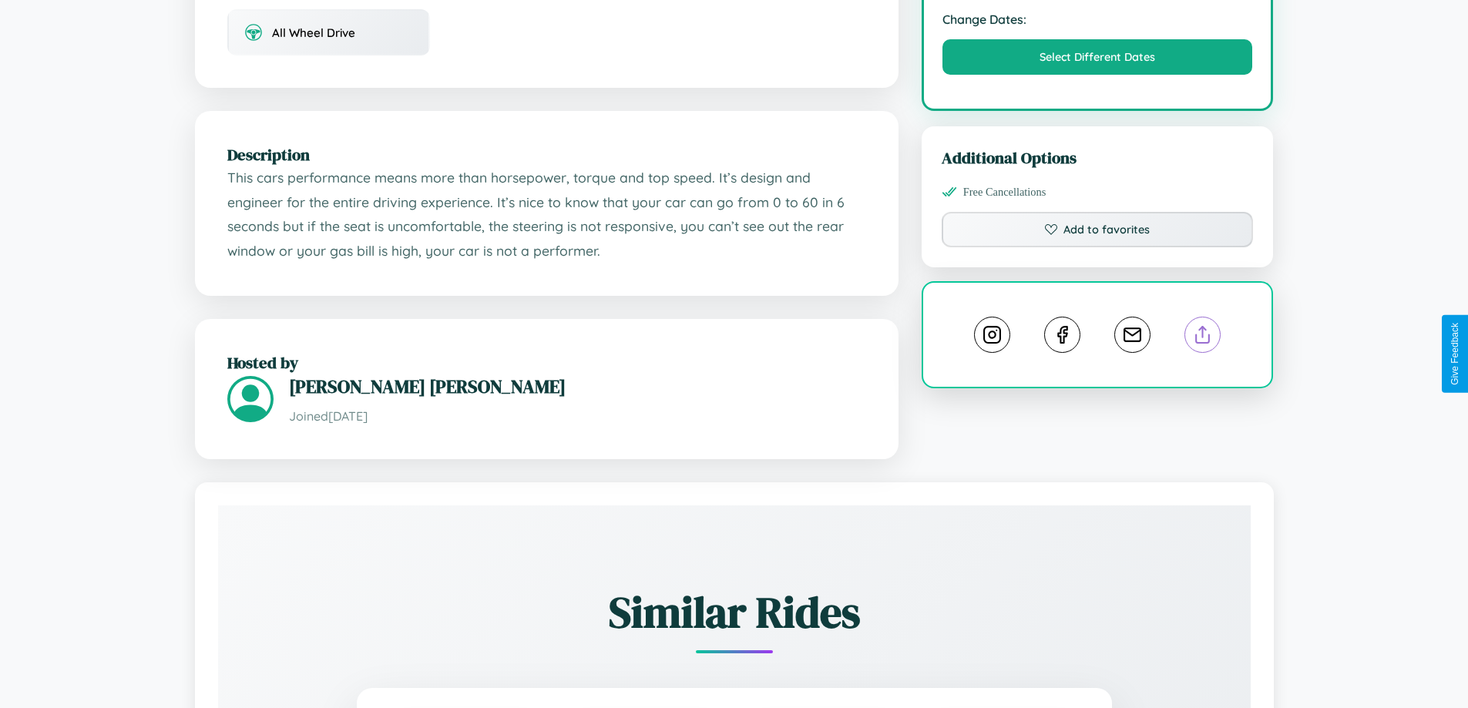
click at [1203, 338] on line at bounding box center [1203, 332] width 0 height 11
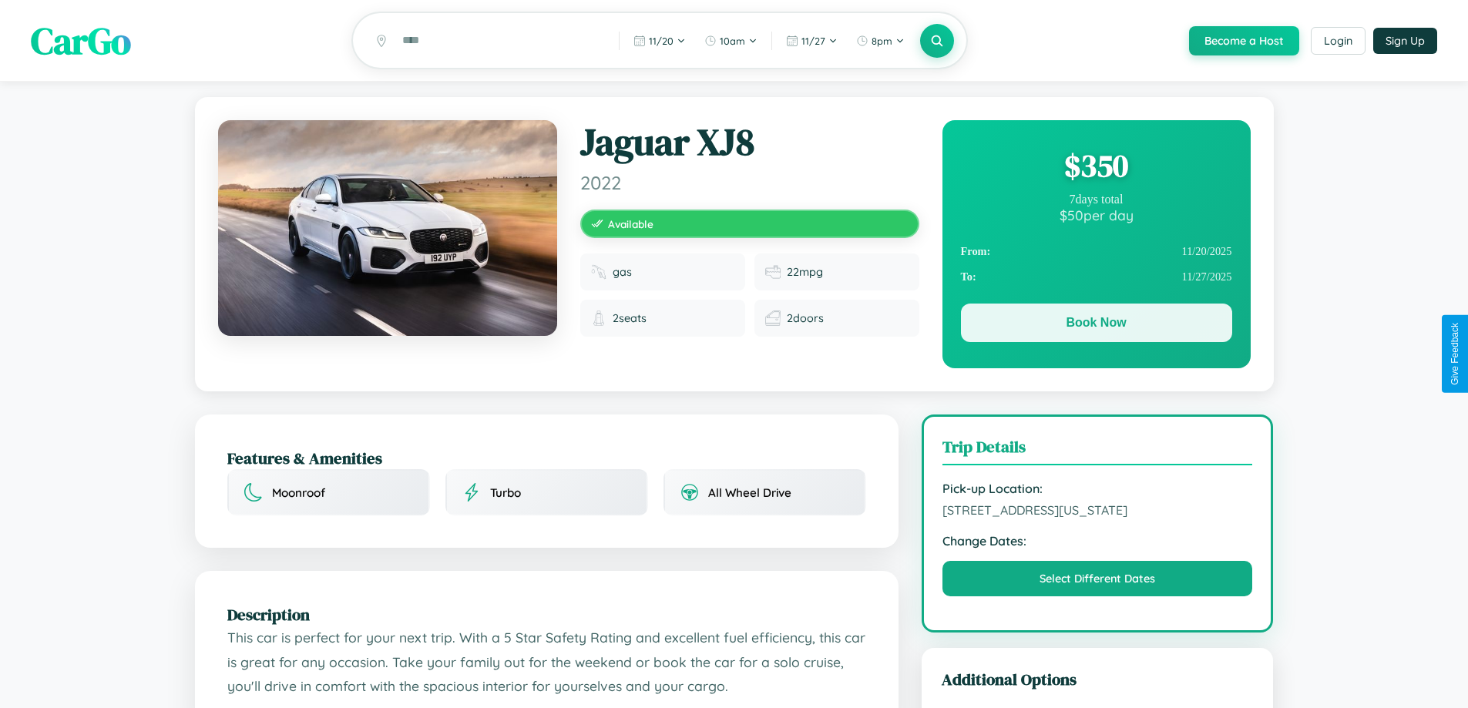
click at [1096, 325] on button "Book Now" at bounding box center [1096, 323] width 271 height 39
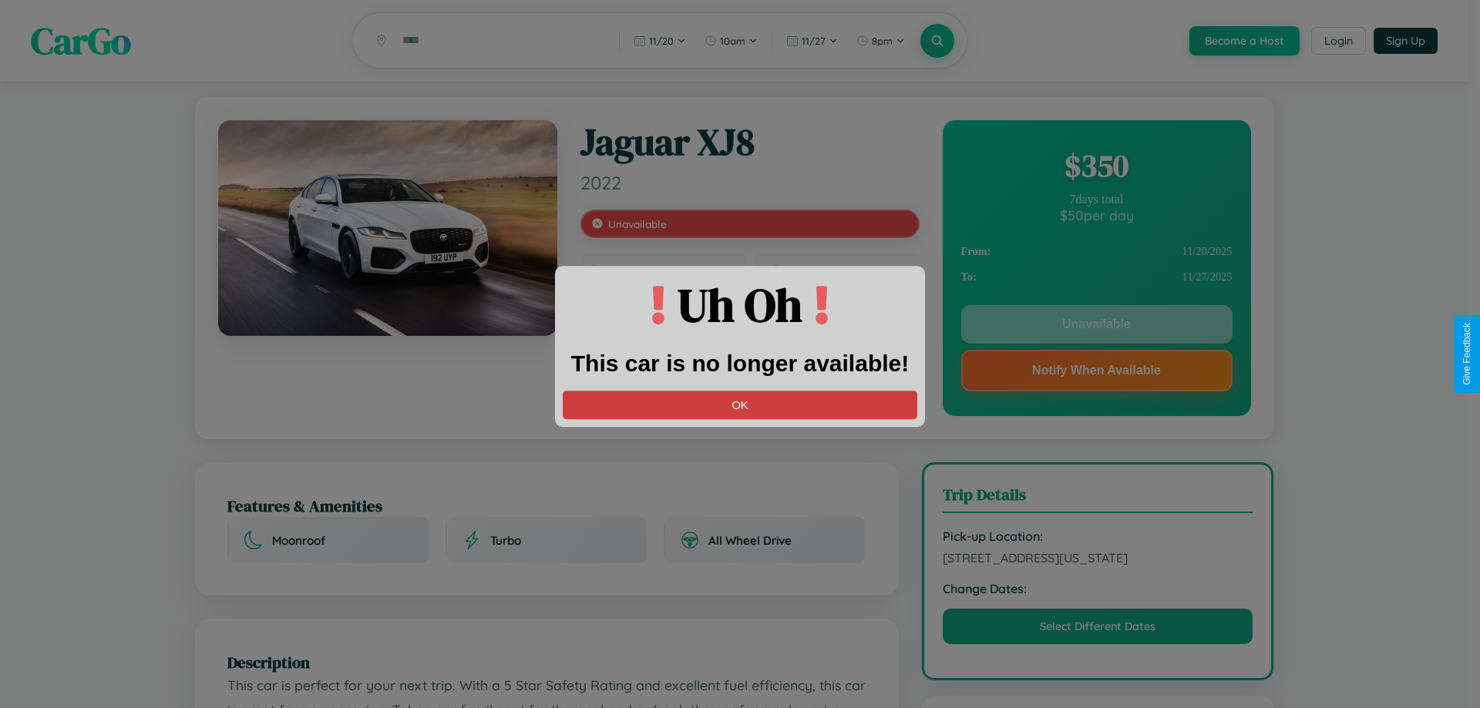
click at [740, 405] on button "OK" at bounding box center [740, 405] width 354 height 29
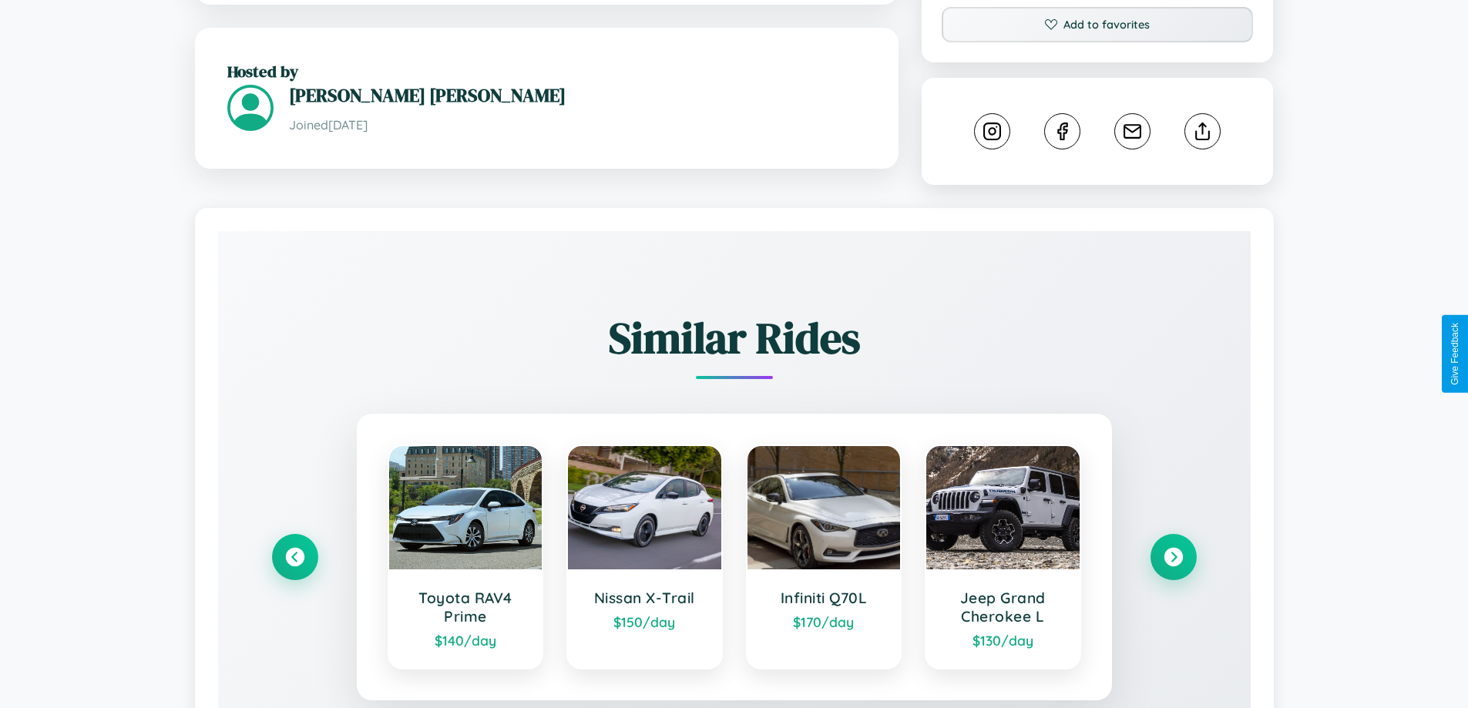
scroll to position [921, 0]
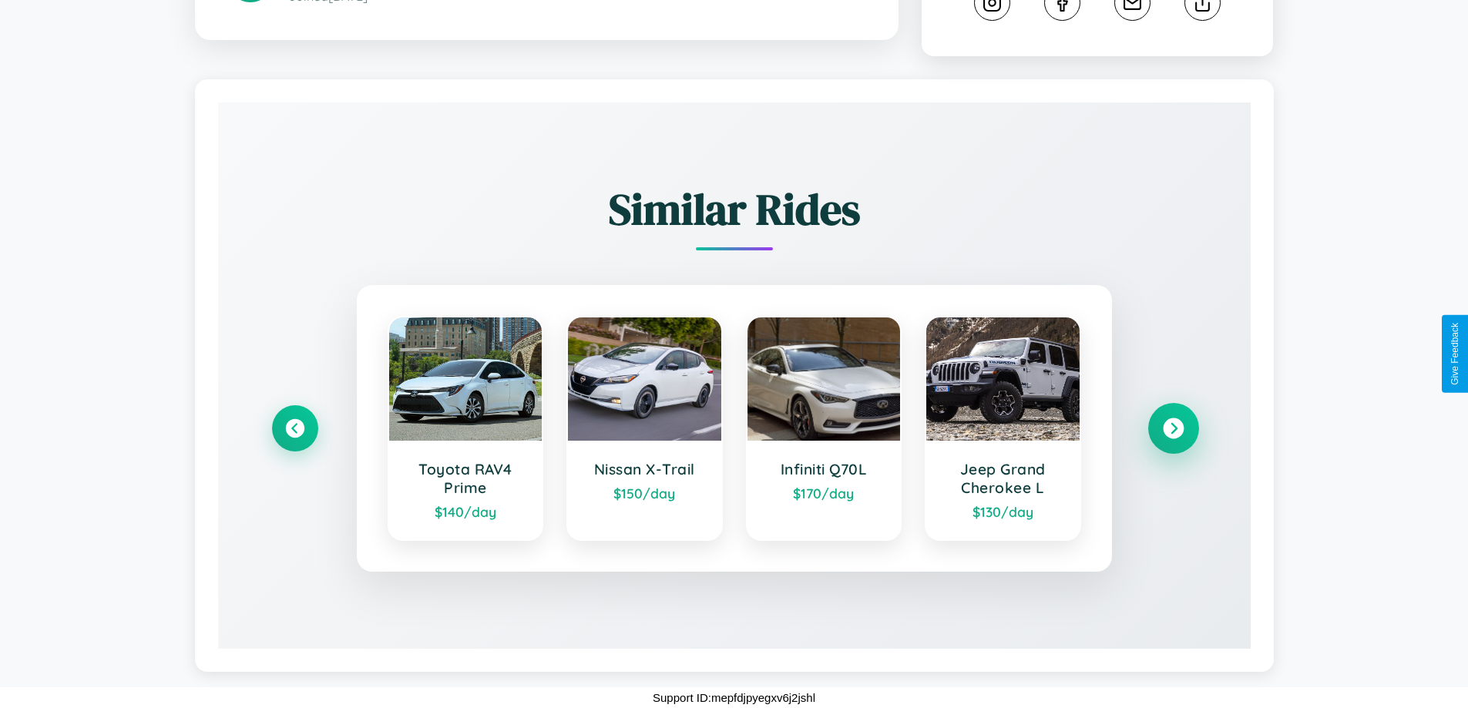
click at [1173, 428] on icon at bounding box center [1173, 428] width 21 height 21
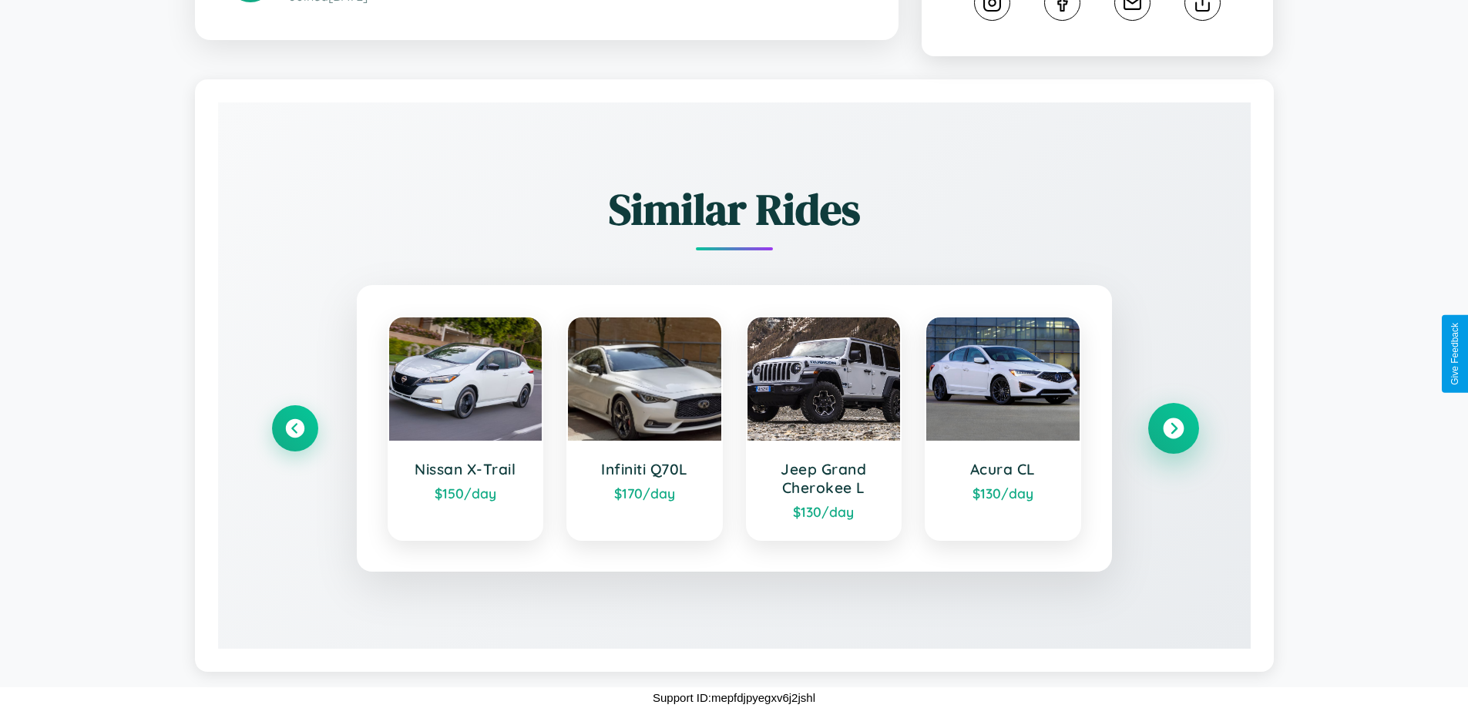
click at [1173, 428] on icon at bounding box center [1173, 428] width 21 height 21
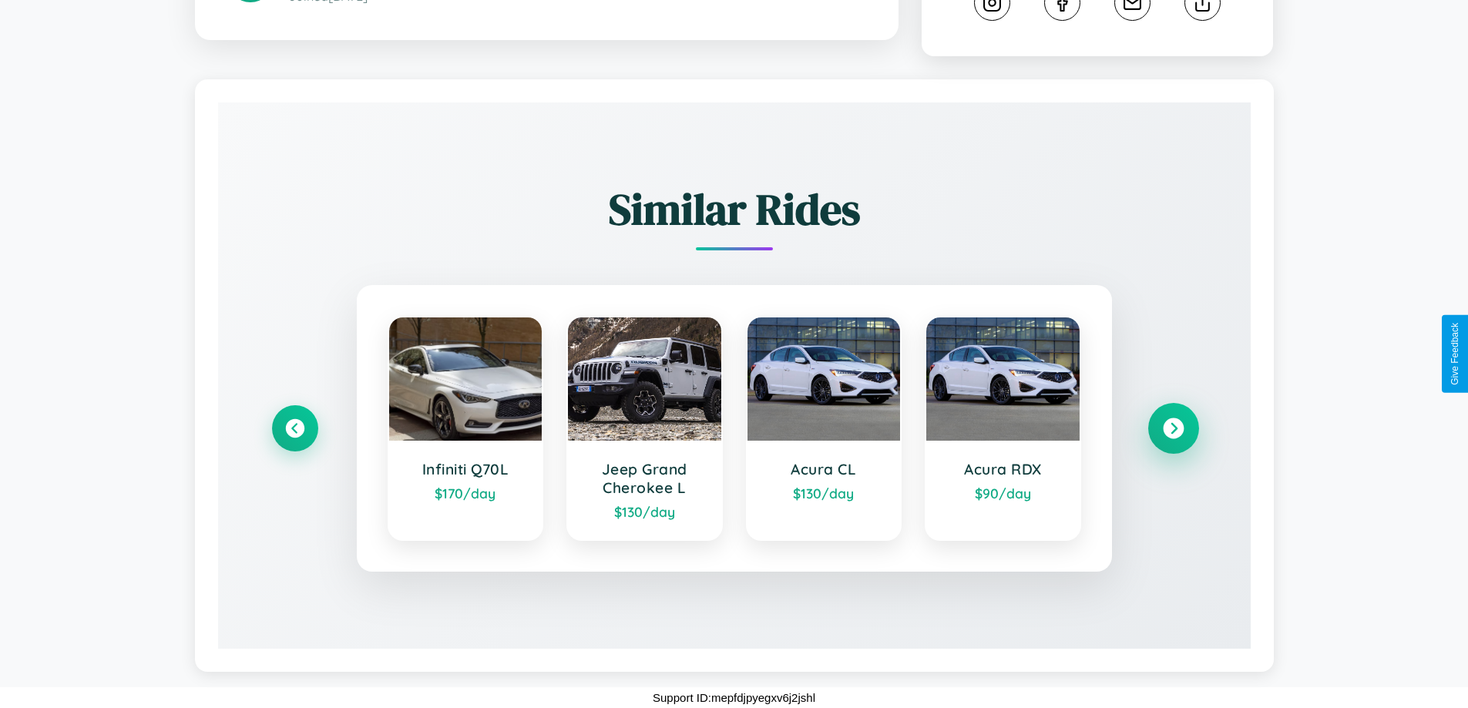
click at [1173, 428] on icon at bounding box center [1173, 428] width 21 height 21
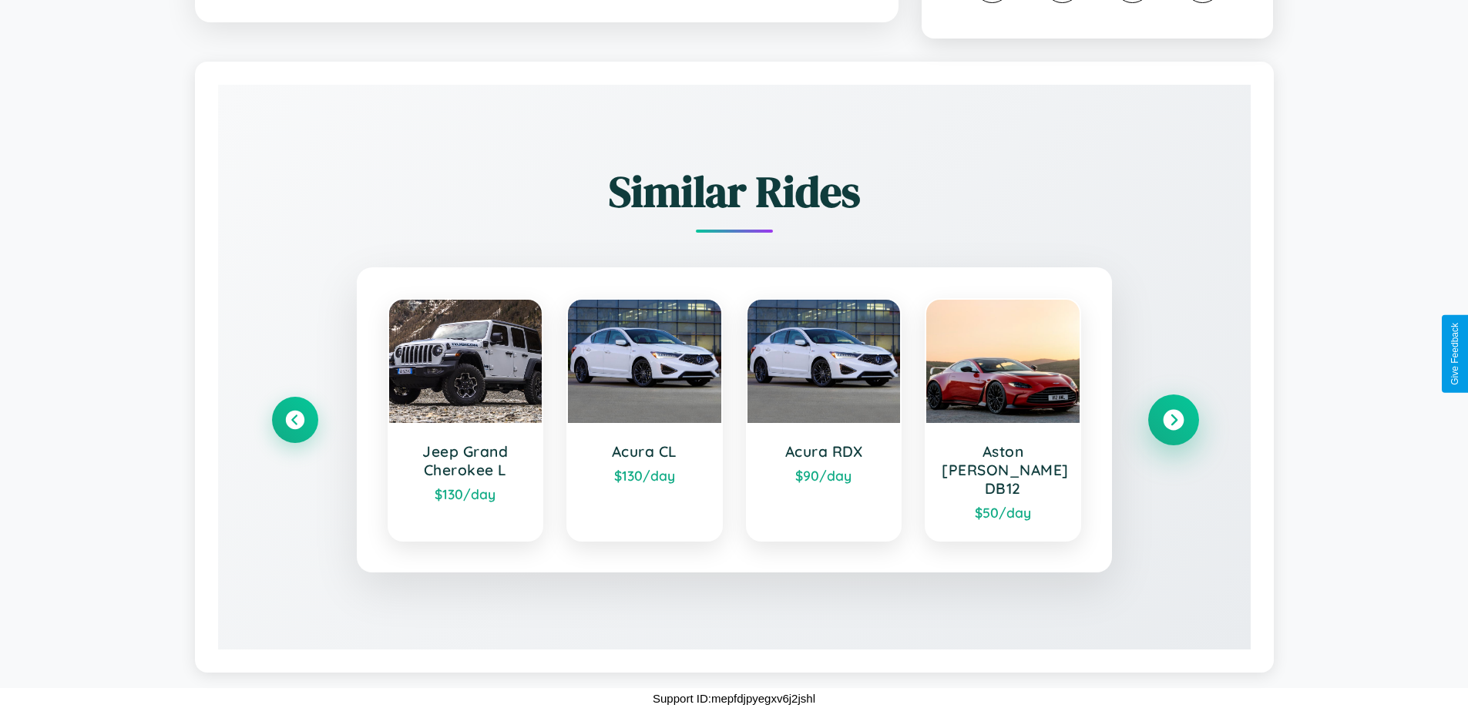
click at [1173, 428] on icon at bounding box center [1173, 420] width 21 height 21
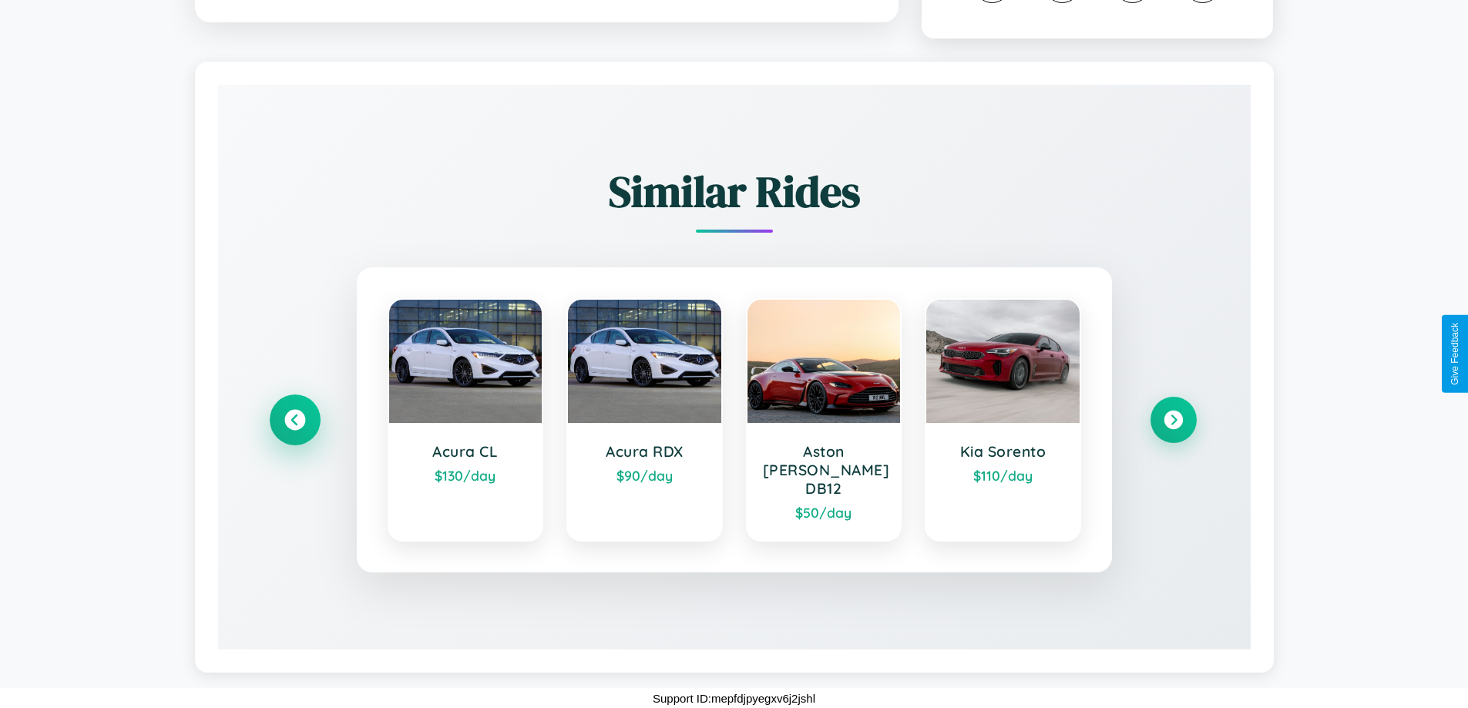
click at [294, 428] on icon at bounding box center [294, 420] width 21 height 21
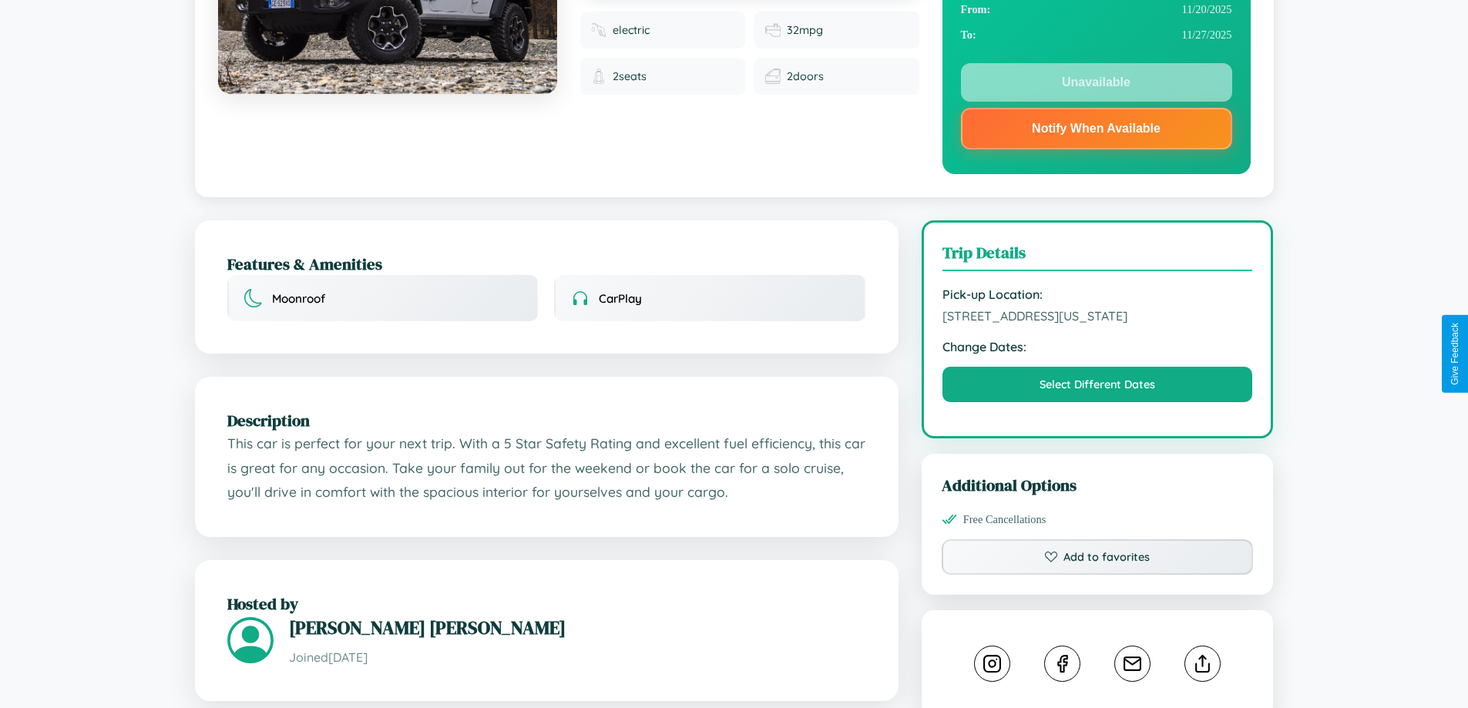
scroll to position [214, 0]
